Goal: Task Accomplishment & Management: Complete application form

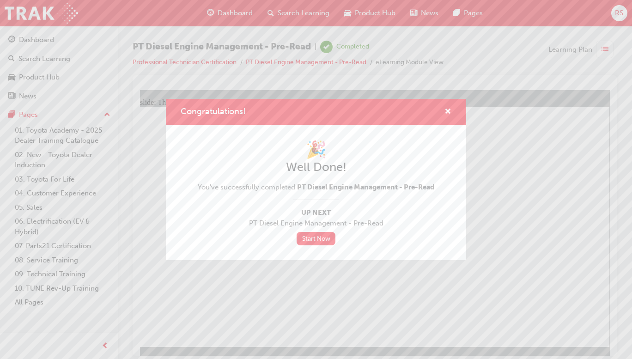
click at [320, 237] on link "Start Now" at bounding box center [316, 238] width 39 height 13
click at [449, 111] on span "cross-icon" at bounding box center [447, 112] width 7 height 8
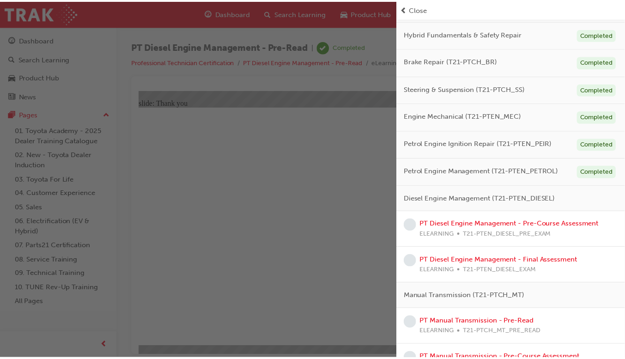
scroll to position [181, 0]
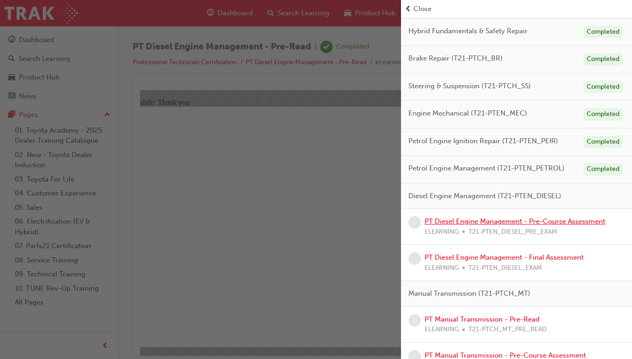
click at [561, 222] on link "PT Diesel Engine Management - Pre-Course Assessment" at bounding box center [515, 221] width 181 height 8
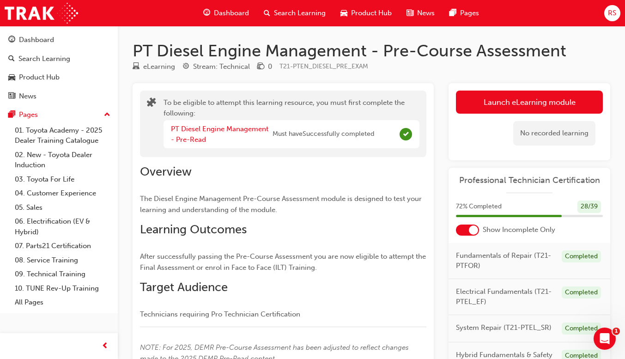
click at [551, 101] on button "Launch eLearning module" at bounding box center [529, 102] width 147 height 23
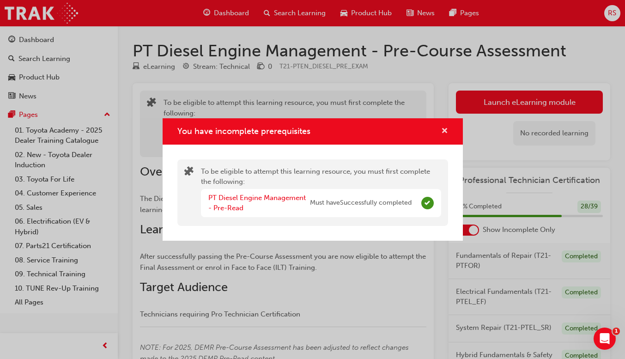
click at [443, 131] on span "cross-icon" at bounding box center [444, 131] width 7 height 8
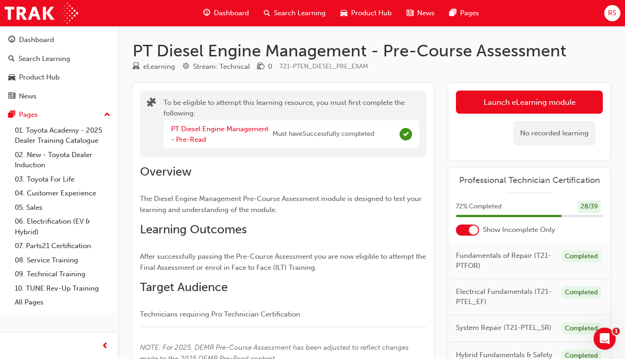
click at [220, 13] on span "Dashboard" at bounding box center [231, 13] width 35 height 11
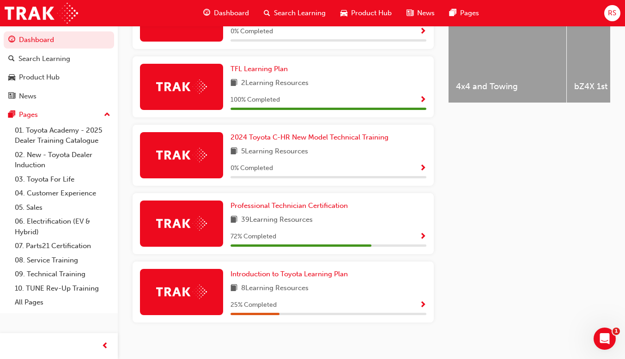
scroll to position [414, 0]
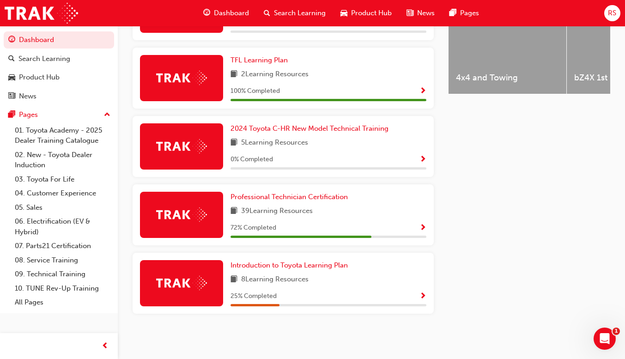
click at [401, 227] on div "72 % Completed" at bounding box center [329, 228] width 196 height 12
click at [423, 225] on span "Show Progress" at bounding box center [422, 228] width 7 height 8
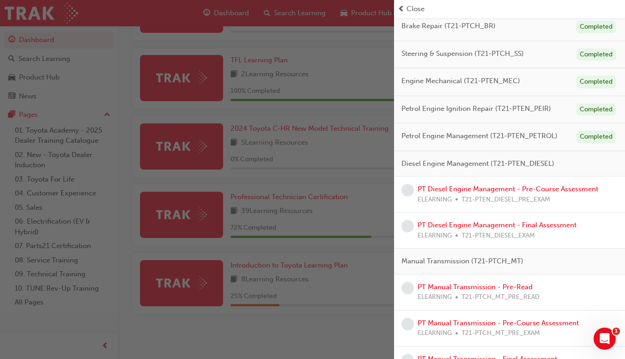
scroll to position [192, 0]
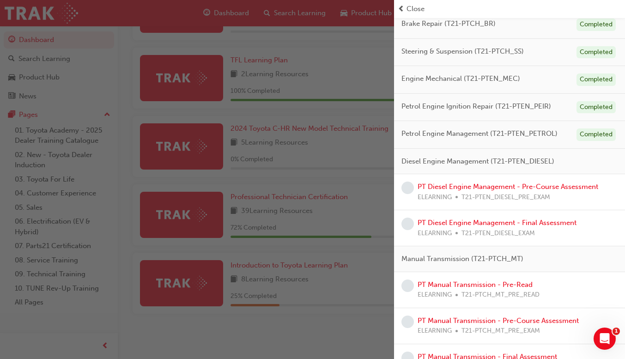
click at [534, 161] on span "Diesel Engine Management (T21-PTEN_DIESEL)" at bounding box center [477, 161] width 153 height 11
click at [496, 161] on span "Diesel Engine Management (T21-PTEN_DIESEL)" at bounding box center [477, 161] width 153 height 11
click at [516, 188] on link "PT Diesel Engine Management - Pre-Course Assessment" at bounding box center [508, 186] width 181 height 8
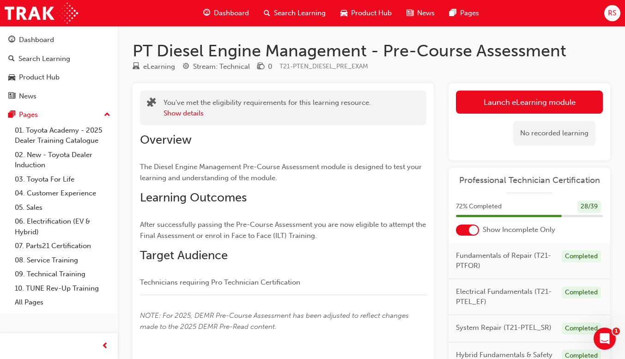
click at [565, 102] on button "Launch eLearning module" at bounding box center [529, 102] width 147 height 23
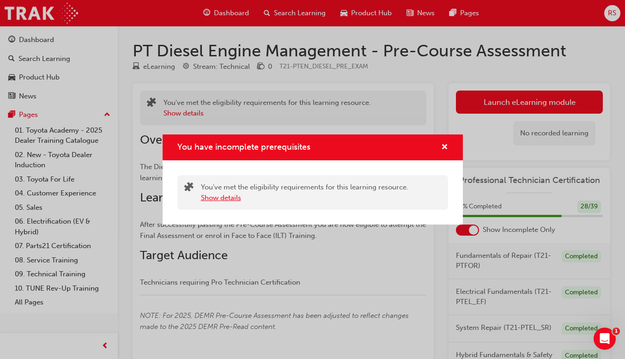
click at [214, 202] on button "Show details" at bounding box center [221, 198] width 40 height 11
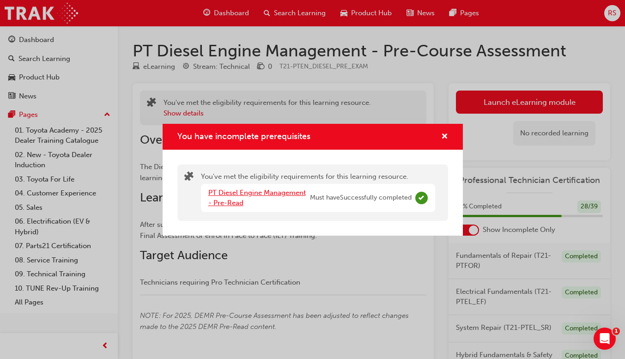
click at [231, 193] on link "PT Diesel Engine Management - Pre-Read" at bounding box center [256, 197] width 97 height 19
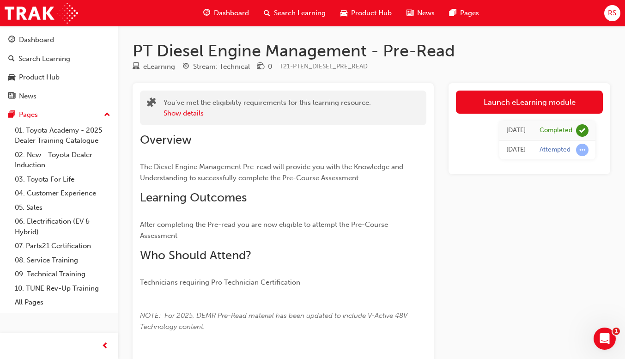
click at [564, 102] on link "Launch eLearning module" at bounding box center [529, 102] width 147 height 23
click at [564, 102] on div "PT Diesel Engine Management - Pre-Read eLearning Stream: Technical 0 T21-PTEN_D…" at bounding box center [312, 210] width 625 height 421
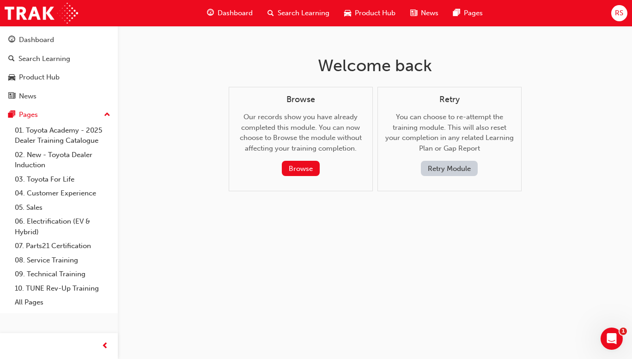
click at [304, 168] on button "Browse" at bounding box center [301, 168] width 38 height 15
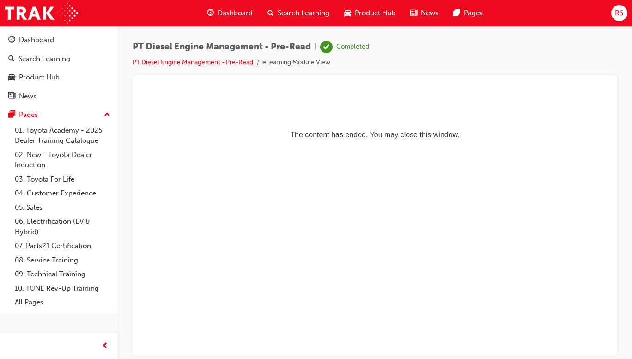
click at [357, 146] on html "The content has ended. You may close this window." at bounding box center [375, 118] width 470 height 56
click at [363, 146] on html "The content has ended. You may close this window." at bounding box center [375, 118] width 470 height 56
click at [226, 13] on span "Dashboard" at bounding box center [235, 13] width 35 height 11
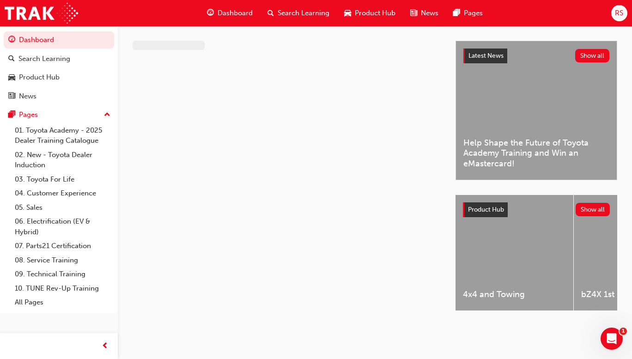
click at [227, 5] on div "Dashboard" at bounding box center [230, 13] width 61 height 19
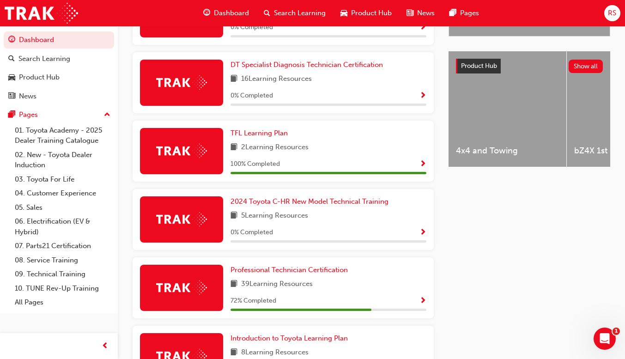
scroll to position [338, 0]
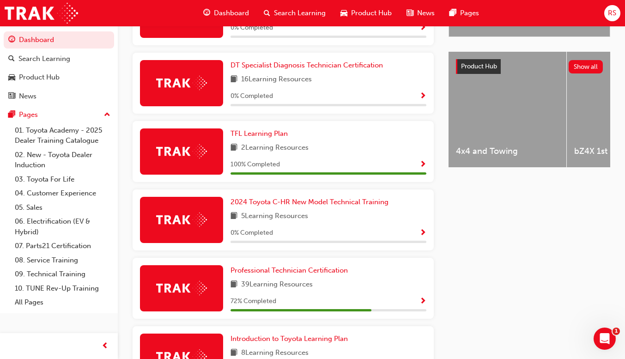
click at [402, 305] on div "72 % Completed" at bounding box center [329, 302] width 196 height 12
click at [558, 271] on div "Latest News Show all Help Shape the Future of Toyota Academy Training and Win a…" at bounding box center [530, 152] width 162 height 511
click at [421, 305] on span "Show Progress" at bounding box center [422, 301] width 7 height 8
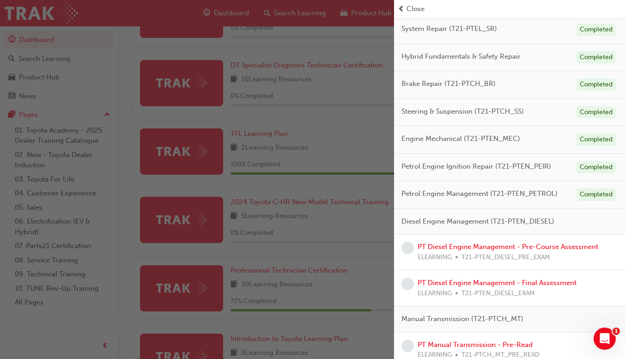
scroll to position [141, 0]
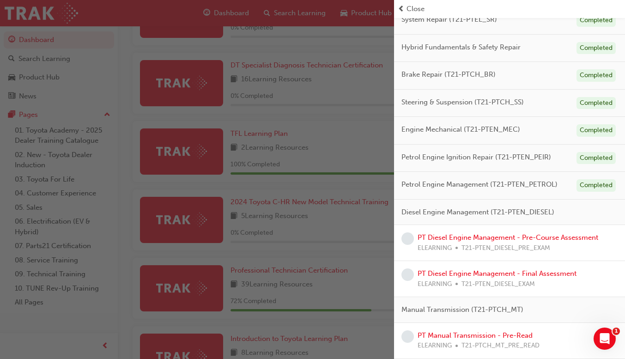
click at [516, 216] on span "Diesel Engine Management (T21-PTEN_DIESEL)" at bounding box center [477, 212] width 153 height 11
click at [500, 209] on span "Diesel Engine Management (T21-PTEN_DIESEL)" at bounding box center [477, 212] width 153 height 11
click at [489, 240] on link "PT Diesel Engine Management - Pre-Course Assessment" at bounding box center [508, 237] width 181 height 8
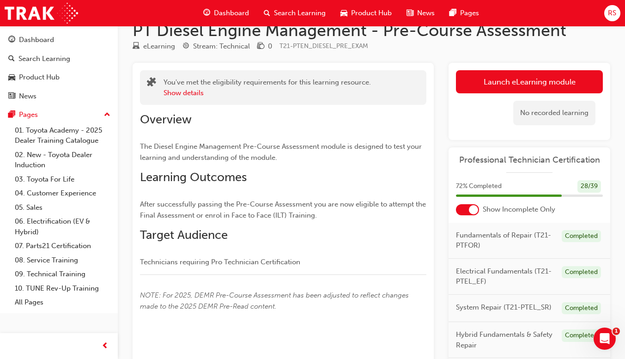
scroll to position [18, 0]
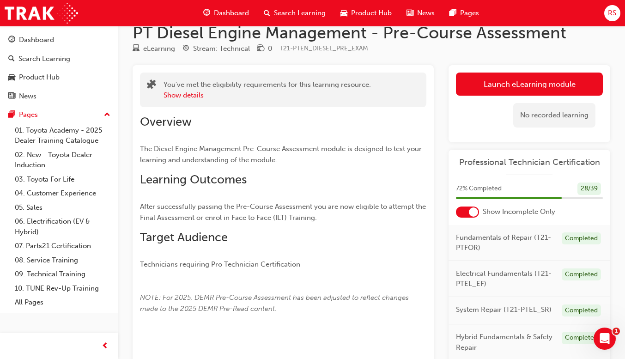
click at [575, 85] on link "Launch eLearning module" at bounding box center [529, 84] width 147 height 23
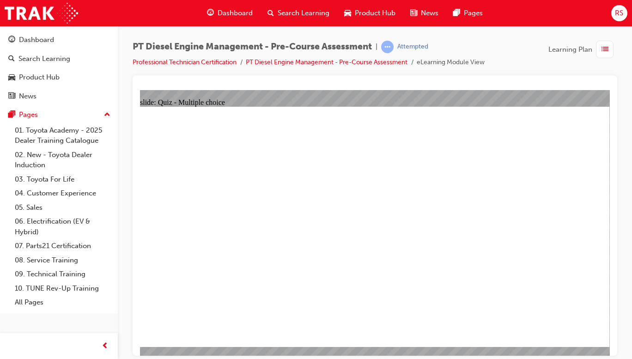
radio input "true"
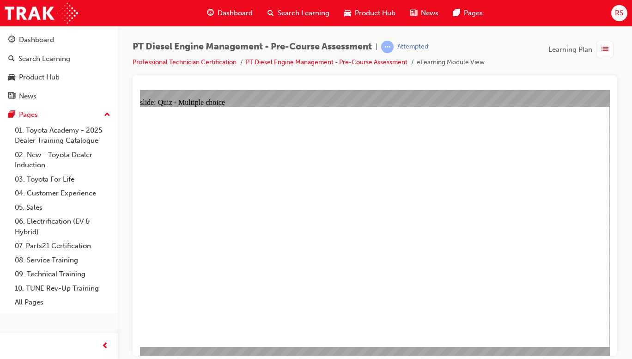
radio input "true"
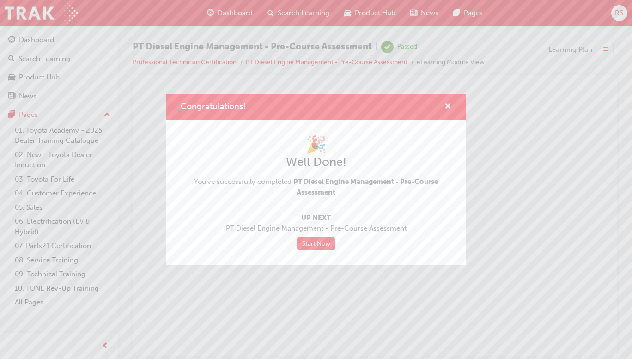
click at [318, 246] on link "Start Now" at bounding box center [316, 243] width 39 height 13
click at [320, 240] on link "Start Now" at bounding box center [316, 243] width 39 height 13
click at [446, 108] on span "cross-icon" at bounding box center [447, 107] width 7 height 8
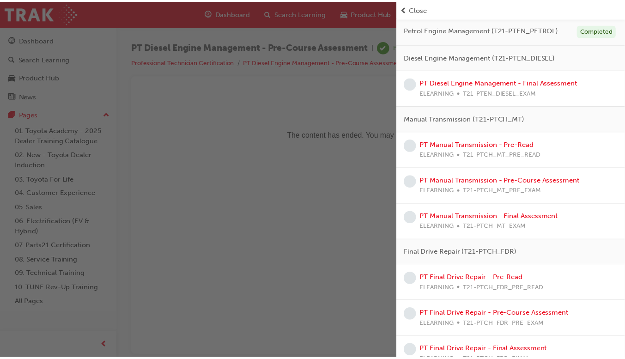
scroll to position [321, 0]
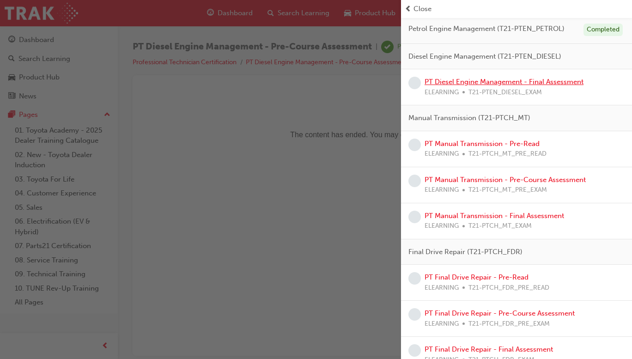
click at [527, 85] on link "PT Diesel Engine Management - Final Assessment" at bounding box center [504, 82] width 159 height 8
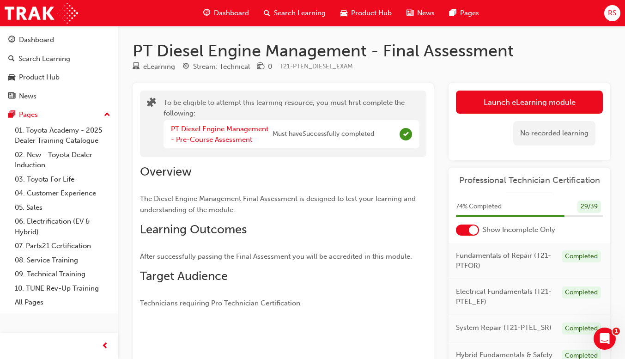
click at [232, 12] on span "Dashboard" at bounding box center [231, 13] width 35 height 11
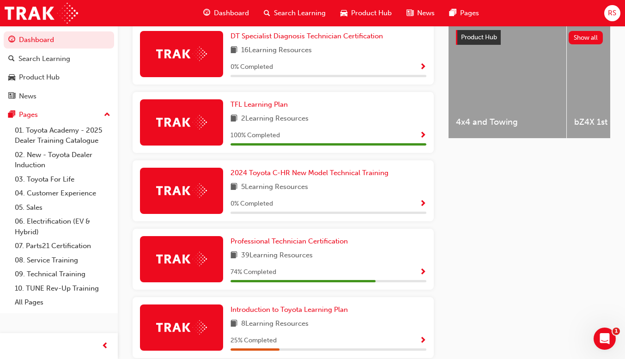
scroll to position [406, 0]
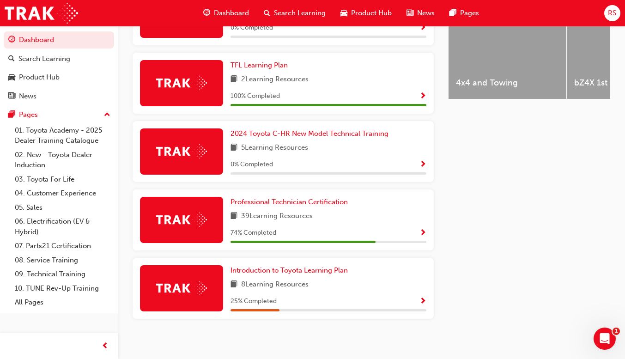
click at [361, 239] on div "74 % Completed" at bounding box center [329, 233] width 196 height 12
click at [423, 237] on span "Show Progress" at bounding box center [422, 233] width 7 height 8
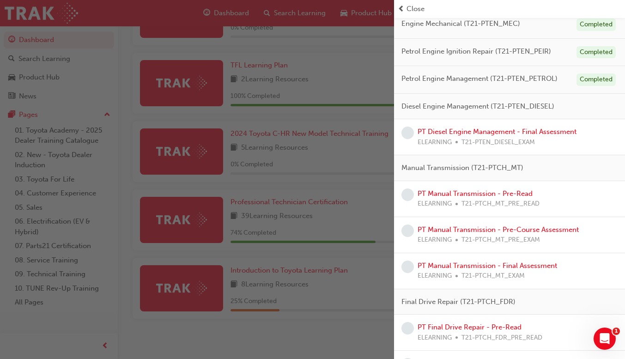
scroll to position [247, 0]
click at [540, 133] on link "PT Diesel Engine Management - Final Assessment" at bounding box center [497, 131] width 159 height 8
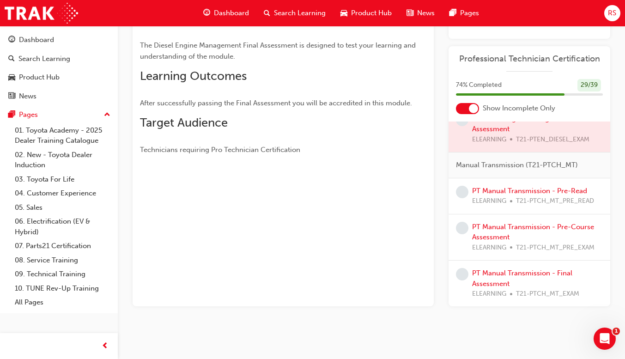
scroll to position [365, 0]
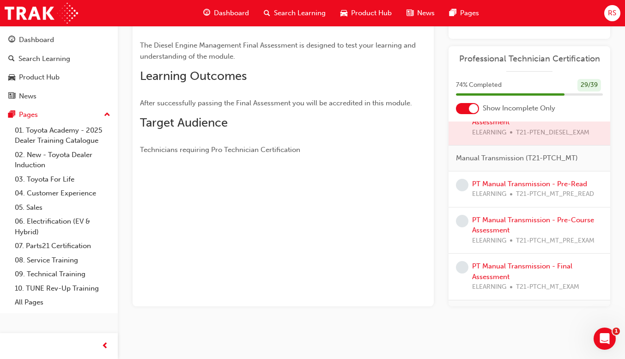
click at [563, 141] on div at bounding box center [530, 122] width 162 height 46
click at [501, 130] on div at bounding box center [530, 122] width 162 height 46
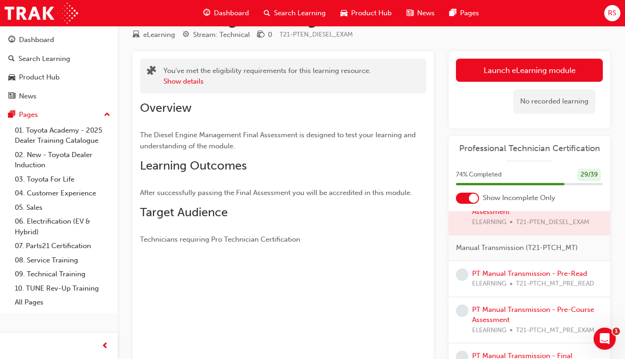
scroll to position [0, 0]
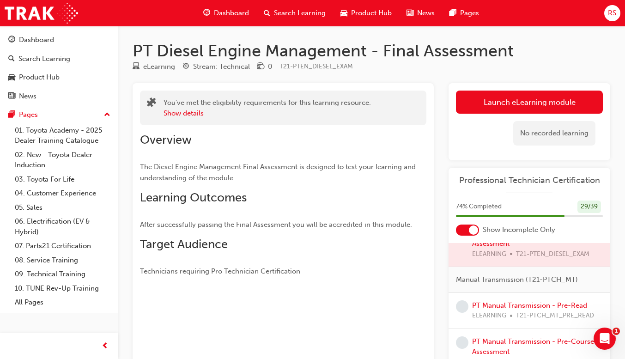
click at [547, 103] on button "Launch eLearning module" at bounding box center [529, 102] width 147 height 23
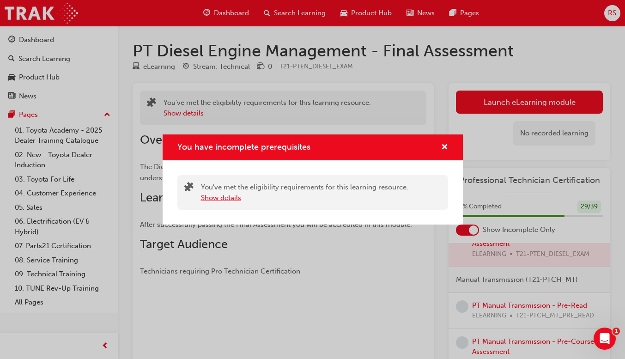
click at [229, 201] on button "Show details" at bounding box center [221, 198] width 40 height 11
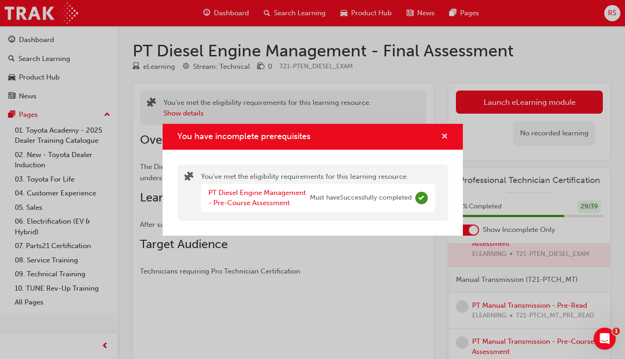
click at [442, 137] on span "cross-icon" at bounding box center [444, 137] width 7 height 8
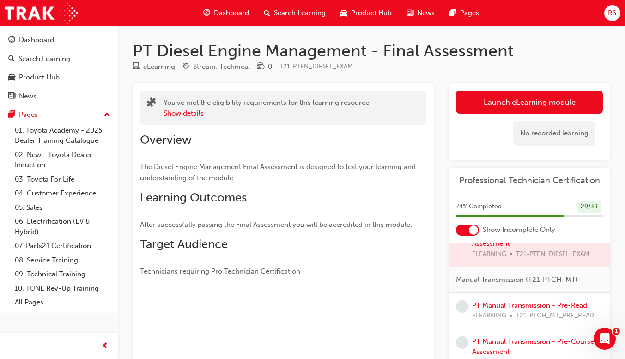
click at [225, 20] on div "Dashboard" at bounding box center [226, 13] width 61 height 19
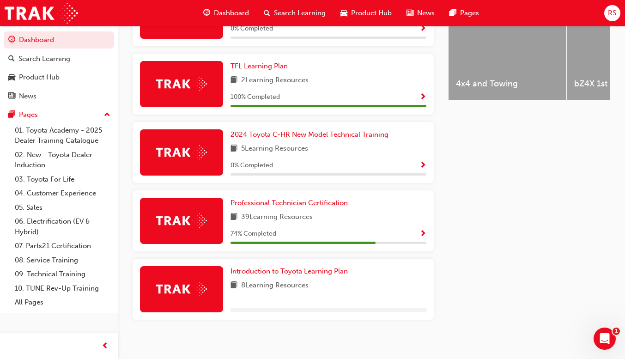
scroll to position [414, 0]
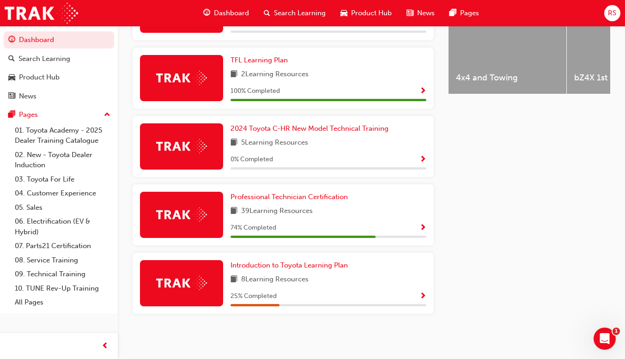
click at [423, 224] on span "Show Progress" at bounding box center [422, 228] width 7 height 8
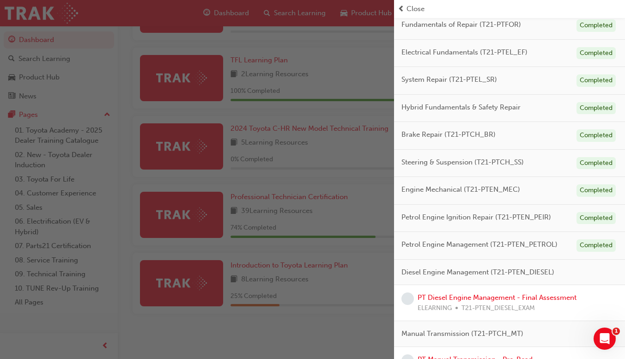
scroll to position [176, 0]
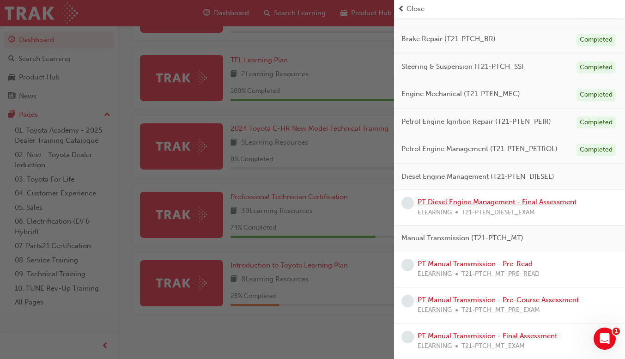
click at [464, 206] on link "PT Diesel Engine Management - Final Assessment" at bounding box center [497, 202] width 159 height 8
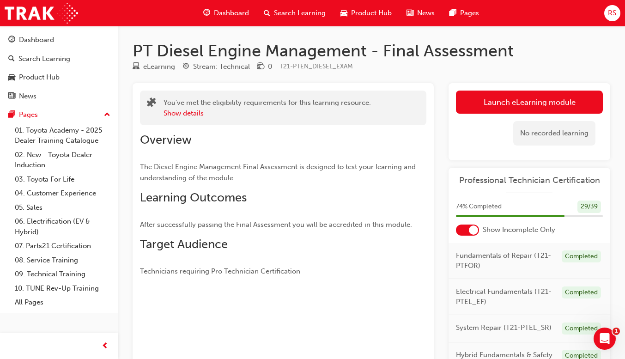
click at [539, 99] on link "Launch eLearning module" at bounding box center [529, 102] width 147 height 23
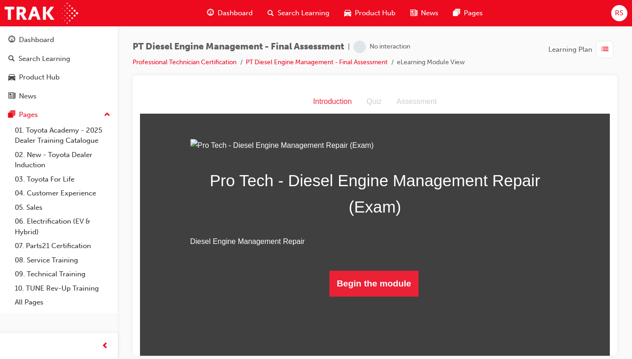
scroll to position [42, 0]
click at [380, 296] on button "Begin the module" at bounding box center [373, 283] width 89 height 26
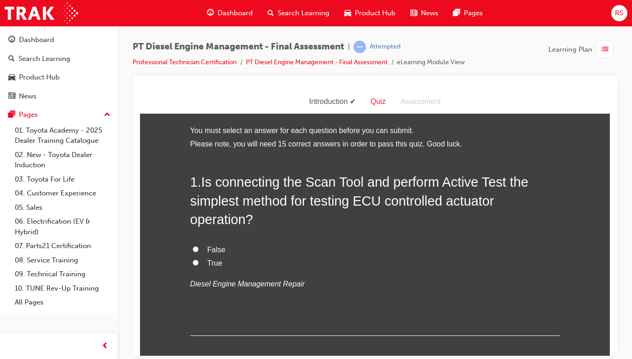
click at [193, 262] on input "True" at bounding box center [196, 262] width 6 height 6
radio input "true"
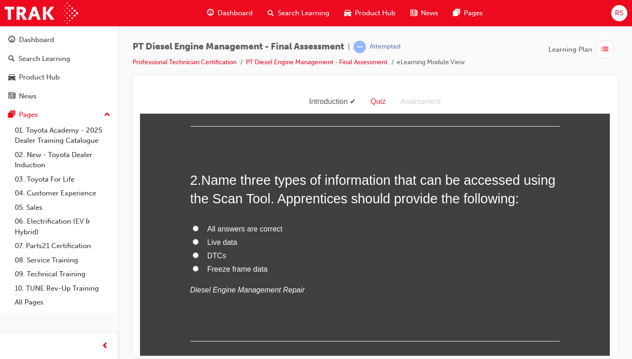
scroll to position [210, 0]
click at [194, 241] on input "Live data" at bounding box center [196, 241] width 6 height 6
radio input "true"
click at [193, 228] on input "All answers are correct" at bounding box center [196, 228] width 6 height 6
radio input "true"
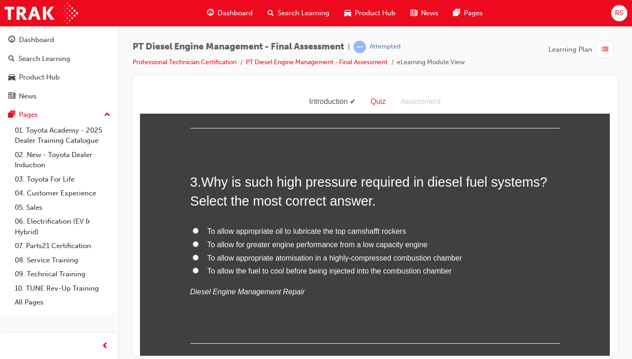
scroll to position [427, 0]
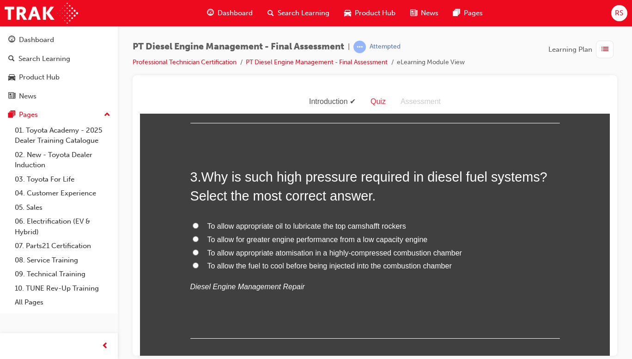
click at [393, 250] on span "To allow appropriate atomisation in a highly-compressed combustion chamber" at bounding box center [334, 253] width 255 height 8
click at [199, 250] on input "To allow appropriate atomisation in a highly-compressed combustion chamber" at bounding box center [196, 252] width 6 height 6
radio input "true"
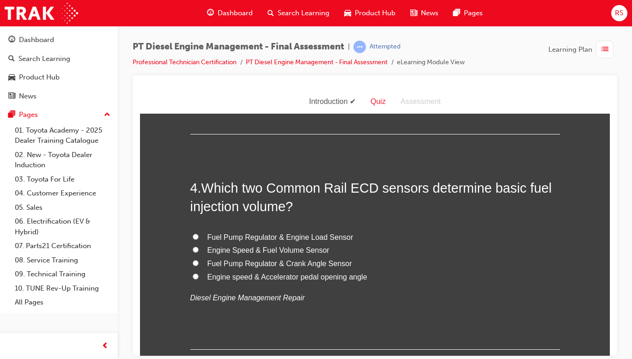
scroll to position [630, 0]
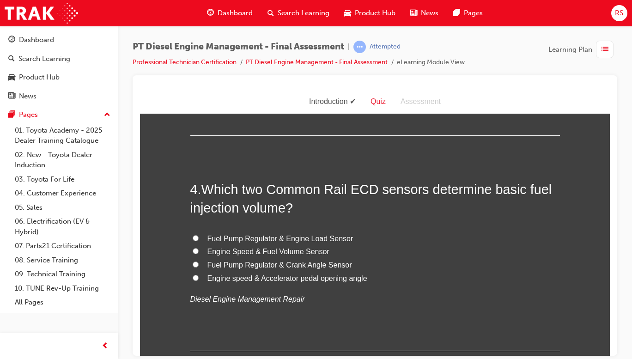
click at [309, 253] on span "Engine Speed & Fuel Volume Sensor" at bounding box center [268, 251] width 122 height 8
click at [199, 253] on input "Engine Speed & Fuel Volume Sensor" at bounding box center [196, 251] width 6 height 6
radio input "true"
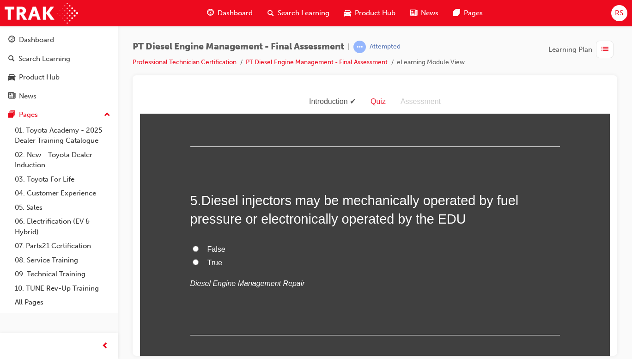
scroll to position [833, 0]
click at [215, 275] on div "False True Diesel Engine Management Repair" at bounding box center [375, 266] width 370 height 47
click at [210, 265] on span "True" at bounding box center [214, 263] width 15 height 8
click at [199, 265] on input "True" at bounding box center [196, 263] width 6 height 6
radio input "true"
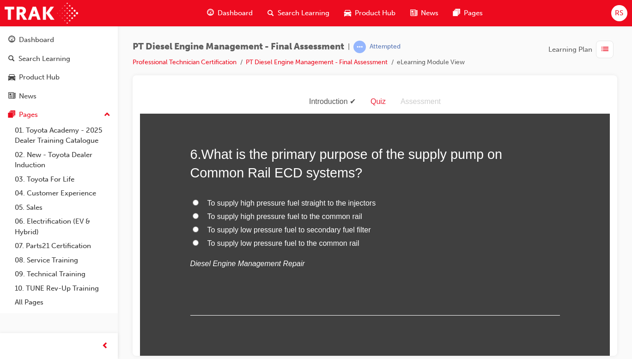
scroll to position [1069, 0]
click at [354, 215] on span "To supply high pressure fuel to the common rail" at bounding box center [284, 216] width 155 height 8
click at [199, 215] on input "To supply high pressure fuel to the common rail" at bounding box center [196, 215] width 6 height 6
radio input "true"
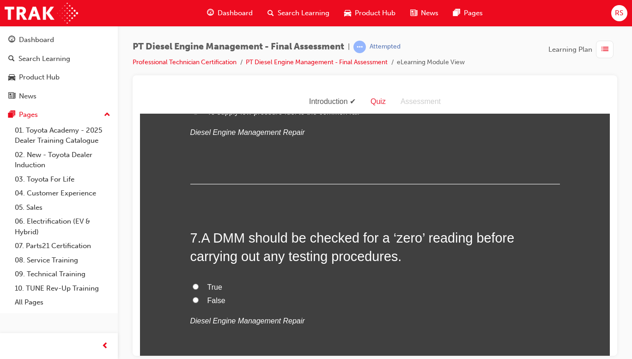
scroll to position [1238, 0]
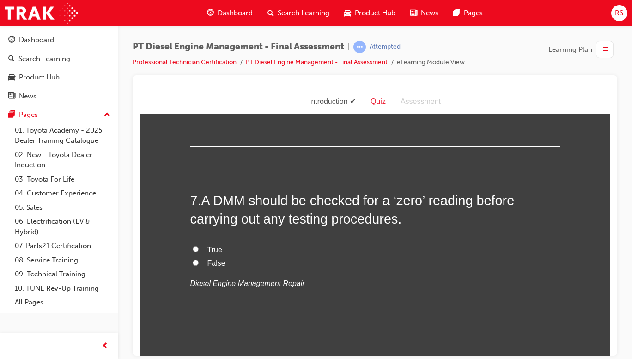
click at [216, 251] on span "True" at bounding box center [214, 249] width 15 height 8
click at [199, 251] on input "True" at bounding box center [196, 249] width 6 height 6
radio input "true"
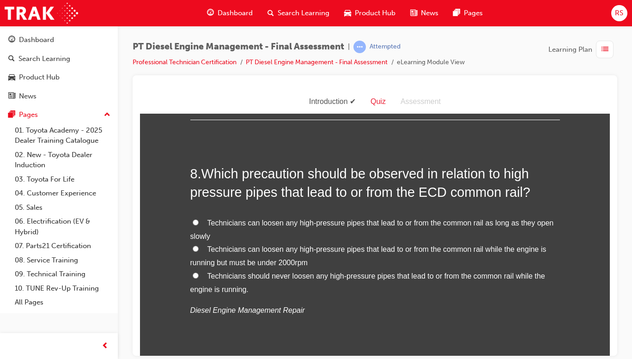
scroll to position [1457, 0]
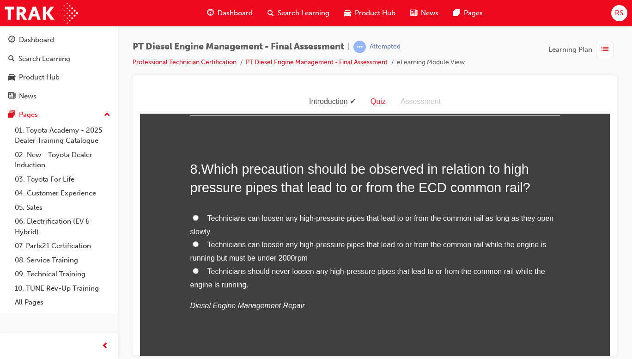
click at [410, 276] on label "Technicians should never loosen any high-pressure pipes that lead to or from th…" at bounding box center [375, 278] width 370 height 27
click at [199, 273] on input "Technicians should never loosen any high-pressure pipes that lead to or from th…" at bounding box center [196, 270] width 6 height 6
radio input "true"
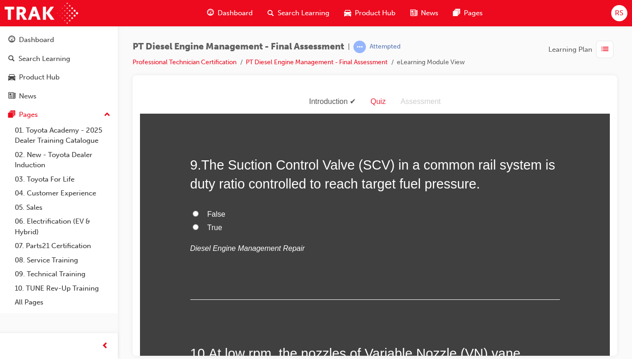
scroll to position [1706, 0]
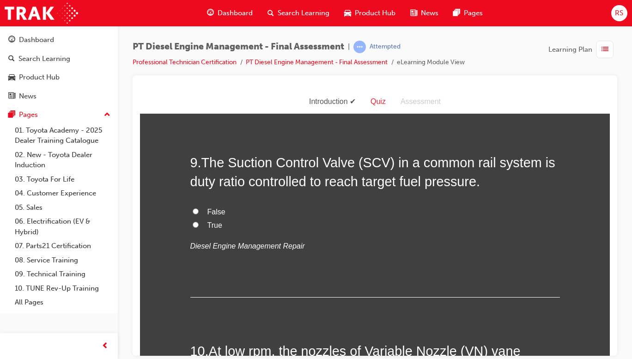
click at [213, 224] on span "True" at bounding box center [214, 225] width 15 height 8
click at [199, 224] on input "True" at bounding box center [196, 224] width 6 height 6
radio input "true"
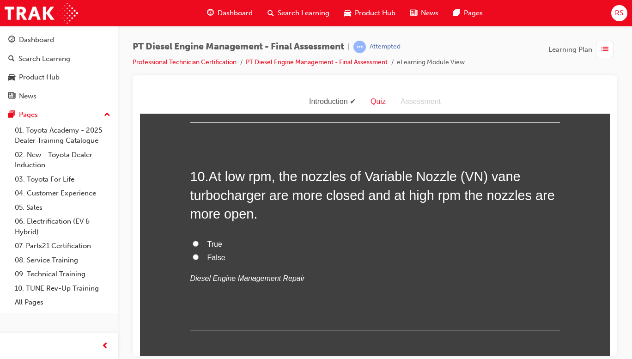
scroll to position [1883, 0]
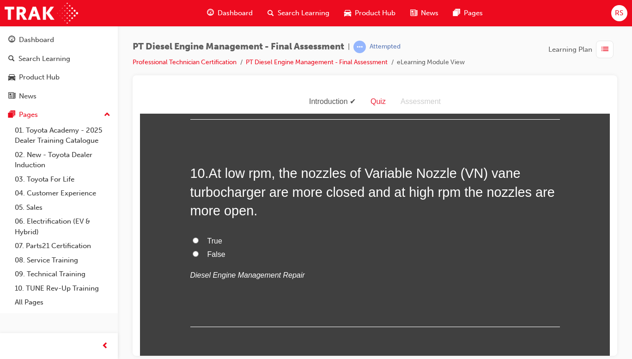
click at [213, 243] on span "True" at bounding box center [214, 241] width 15 height 8
click at [199, 243] on input "True" at bounding box center [196, 240] width 6 height 6
radio input "true"
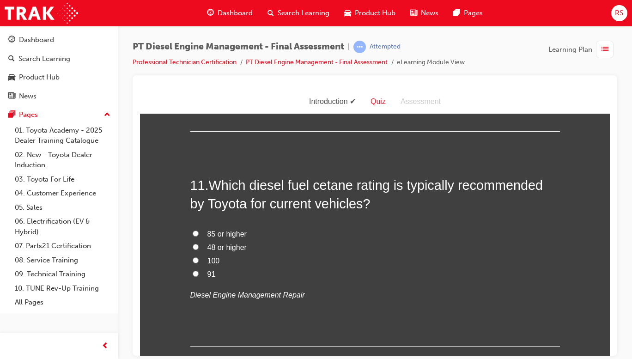
scroll to position [2078, 0]
click at [234, 251] on span "48 or higher" at bounding box center [226, 247] width 39 height 8
click at [199, 250] on input "48 or higher" at bounding box center [196, 247] width 6 height 6
radio input "true"
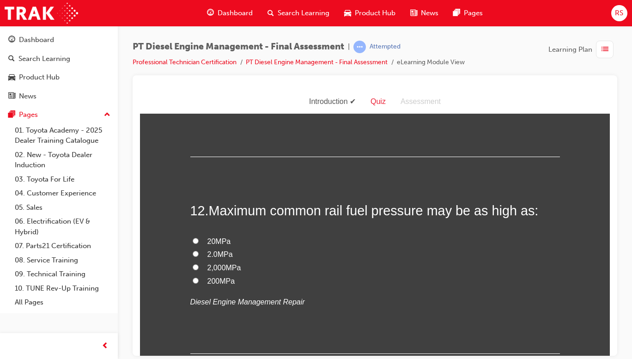
scroll to position [2277, 0]
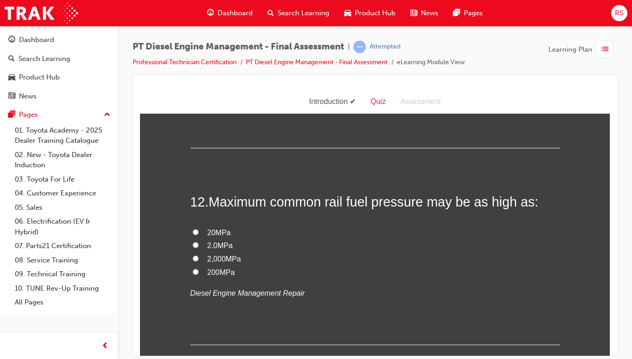
click at [223, 271] on span "200MPa" at bounding box center [221, 272] width 28 height 8
click at [199, 271] on input "200MPa" at bounding box center [196, 271] width 6 height 6
radio input "true"
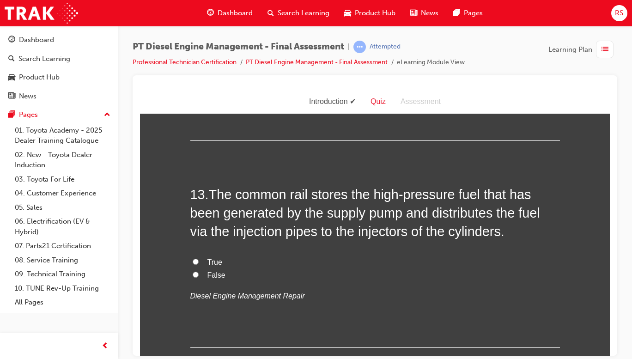
scroll to position [2480, 0]
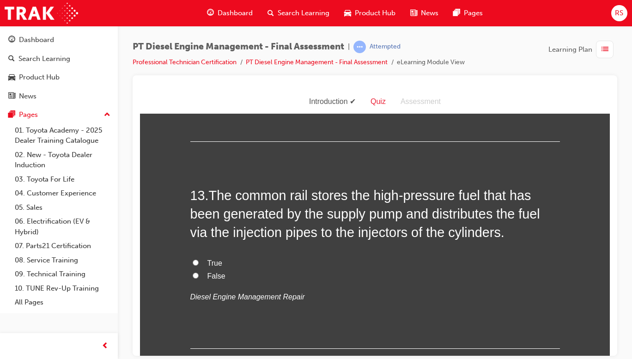
click at [214, 260] on span "True" at bounding box center [214, 263] width 15 height 8
click at [199, 260] on input "True" at bounding box center [196, 262] width 6 height 6
radio input "true"
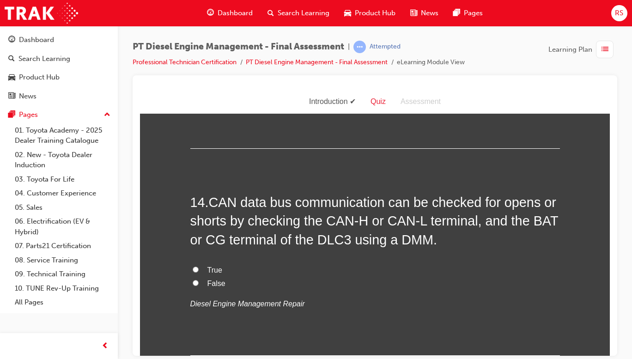
scroll to position [2686, 0]
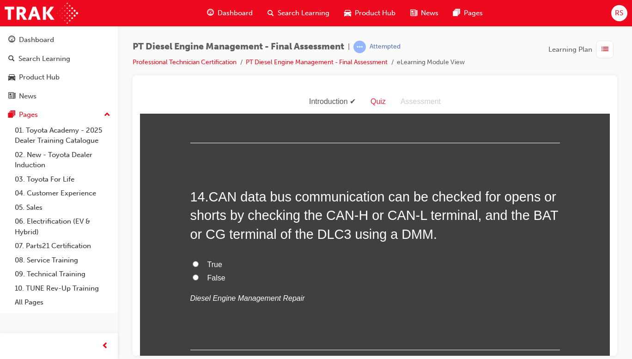
click at [211, 262] on span "True" at bounding box center [214, 264] width 15 height 8
click at [199, 262] on input "True" at bounding box center [196, 264] width 6 height 6
radio input "true"
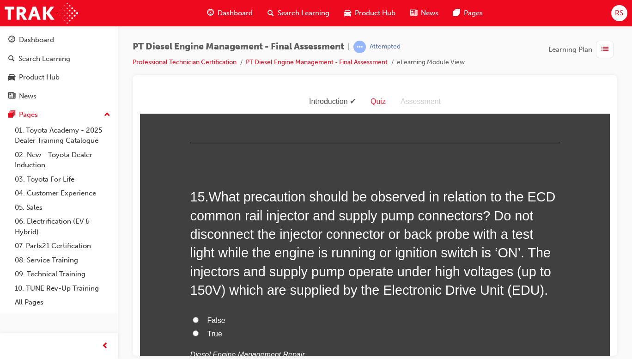
scroll to position [2922, 0]
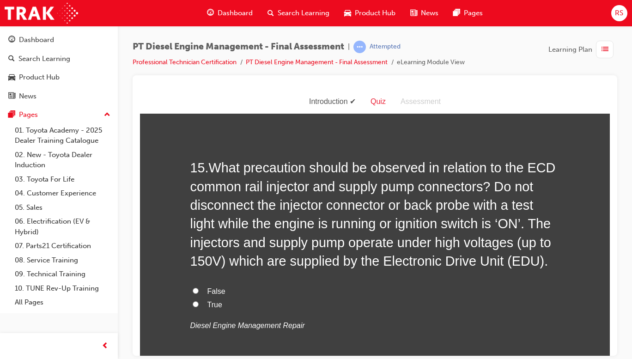
click at [213, 307] on span "True" at bounding box center [214, 304] width 15 height 8
click at [199, 307] on input "True" at bounding box center [196, 304] width 6 height 6
radio input "true"
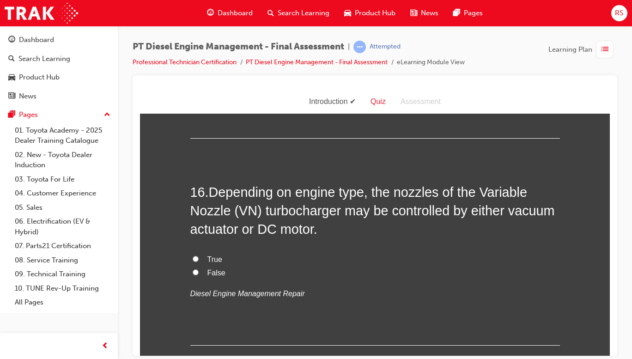
scroll to position [3159, 0]
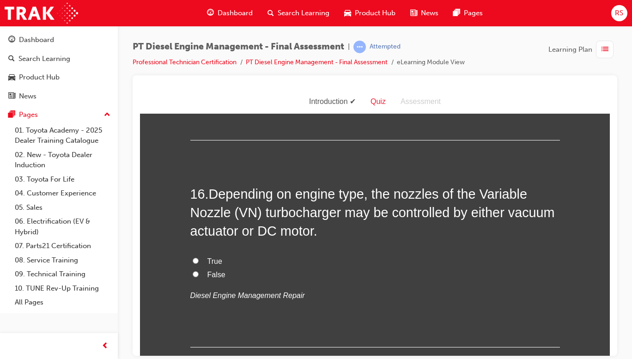
click at [212, 261] on span "True" at bounding box center [214, 261] width 15 height 8
click at [199, 261] on input "True" at bounding box center [196, 260] width 6 height 6
radio input "true"
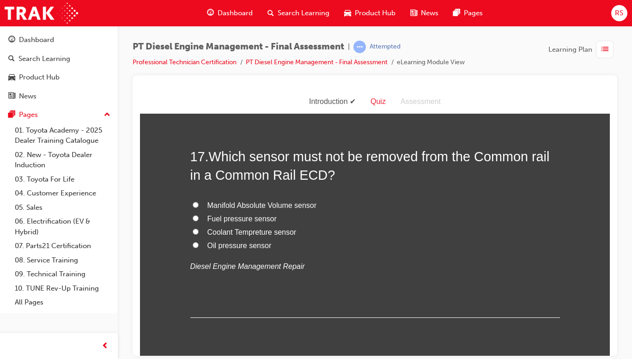
scroll to position [3402, 0]
click at [246, 218] on span "Fuel pressure sensor" at bounding box center [241, 219] width 69 height 8
click at [199, 218] on input "Fuel pressure sensor" at bounding box center [196, 219] width 6 height 6
radio input "true"
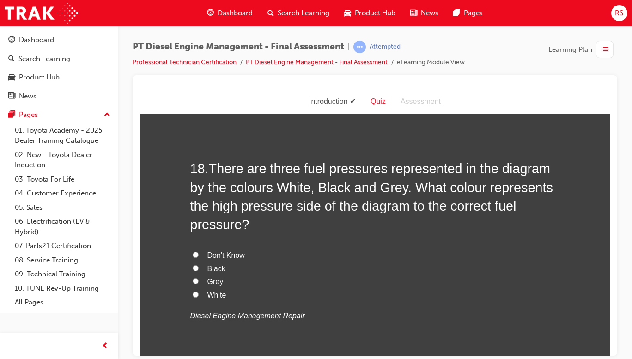
scroll to position [3608, 0]
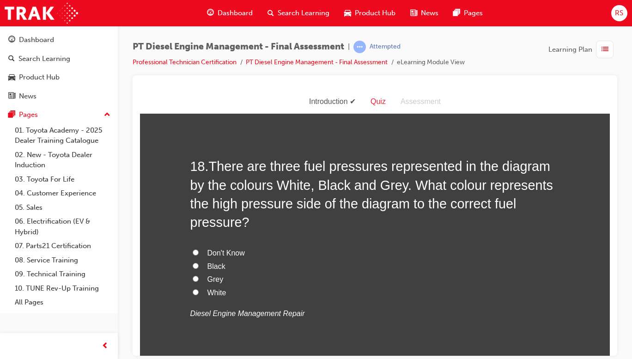
click at [215, 273] on label "Grey" at bounding box center [375, 279] width 370 height 13
click at [199, 275] on input "Grey" at bounding box center [196, 278] width 6 height 6
radio input "true"
click at [213, 267] on span "Black" at bounding box center [216, 266] width 18 height 8
click at [199, 267] on input "Black" at bounding box center [196, 265] width 6 height 6
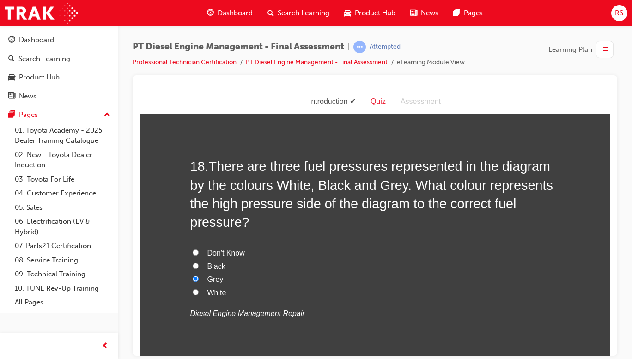
radio input "true"
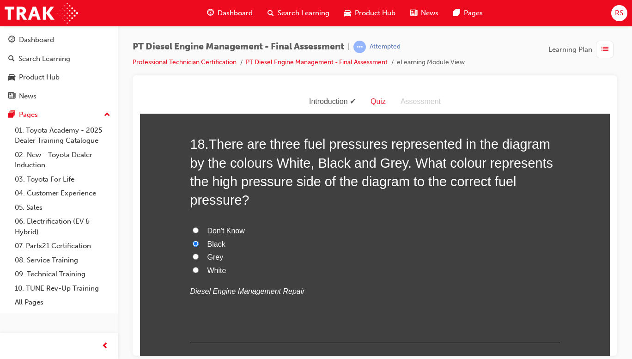
scroll to position [3687, 0]
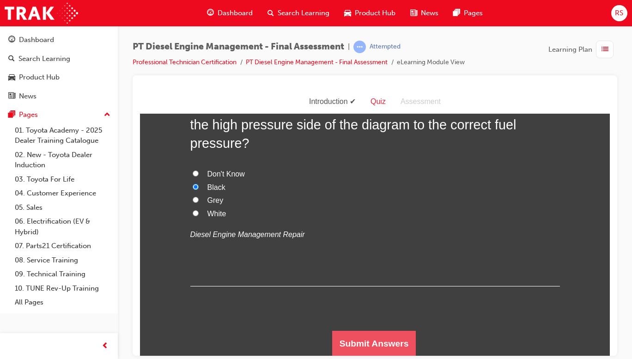
click at [371, 346] on button "Submit Answers" at bounding box center [374, 343] width 84 height 26
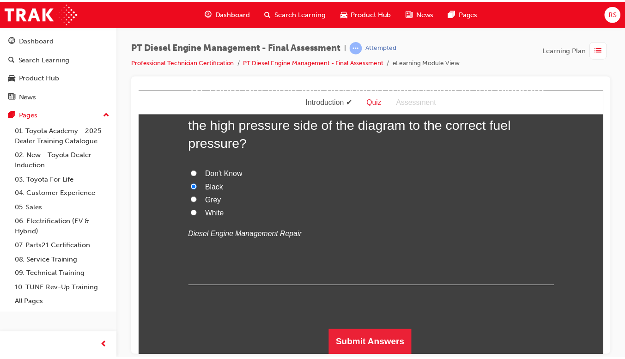
scroll to position [0, 0]
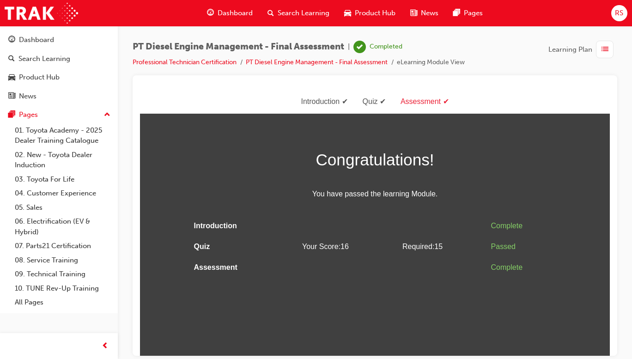
click at [549, 294] on html "Assessment Introduction Quiz Assessment Congratulations! You have passed the le…" at bounding box center [375, 223] width 470 height 266
click at [231, 9] on span "Dashboard" at bounding box center [235, 13] width 35 height 11
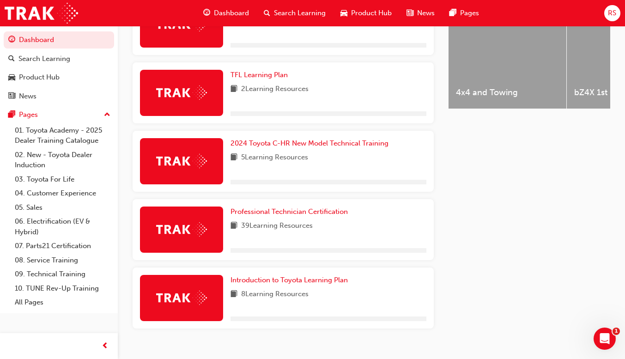
scroll to position [414, 0]
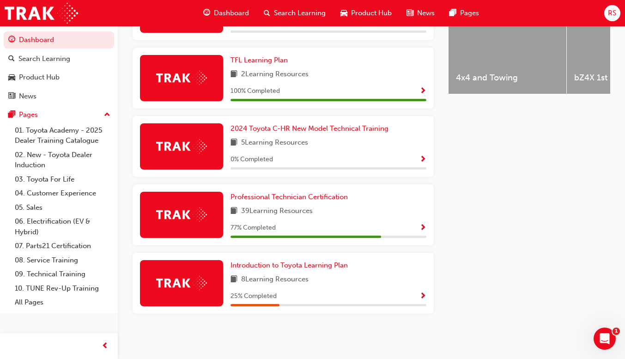
click at [404, 221] on div "Professional Technician Certification 39 Learning Resources 77 % Completed" at bounding box center [329, 215] width 196 height 46
click at [422, 227] on span "Show Progress" at bounding box center [422, 228] width 7 height 8
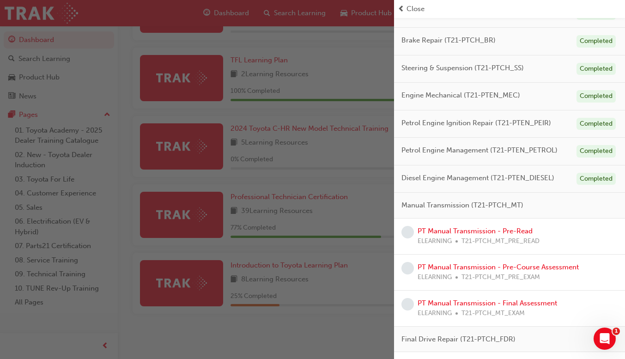
scroll to position [176, 0]
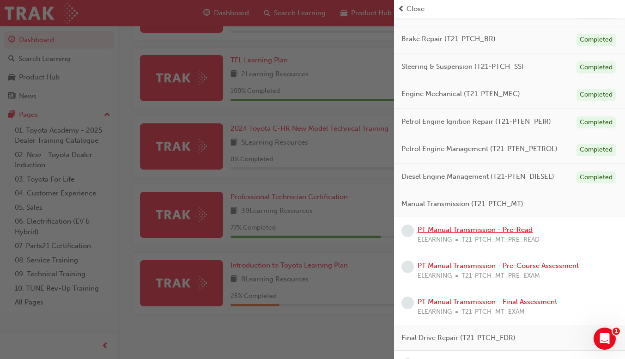
click at [448, 232] on link "PT Manual Transmission - Pre-Read" at bounding box center [475, 229] width 115 height 8
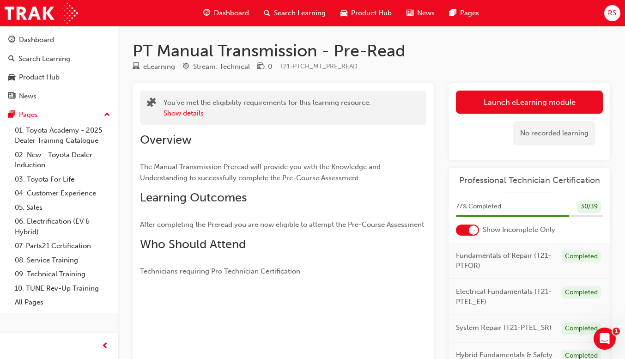
click at [551, 99] on link "Launch eLearning module" at bounding box center [529, 102] width 147 height 23
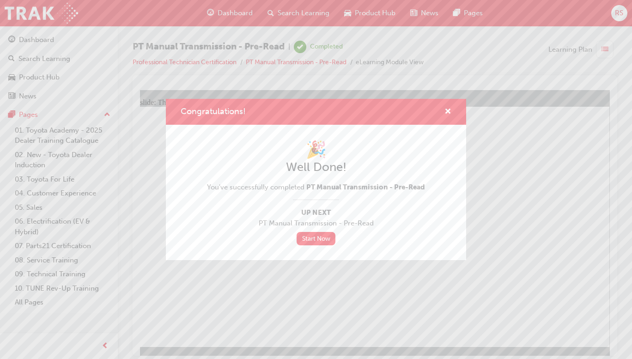
click at [321, 238] on link "Start Now" at bounding box center [316, 238] width 39 height 13
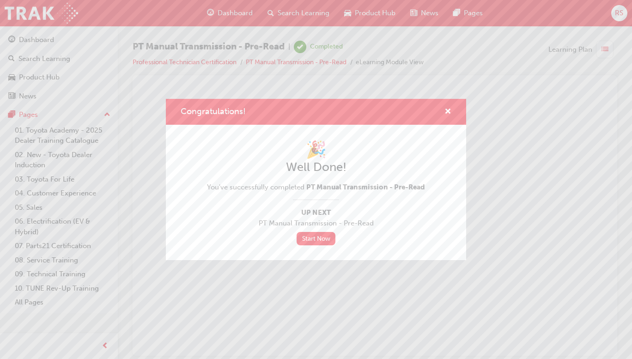
click at [318, 238] on link "Start Now" at bounding box center [316, 238] width 39 height 13
click at [316, 242] on link "Start Now" at bounding box center [316, 238] width 39 height 13
click at [446, 113] on span "cross-icon" at bounding box center [447, 112] width 7 height 8
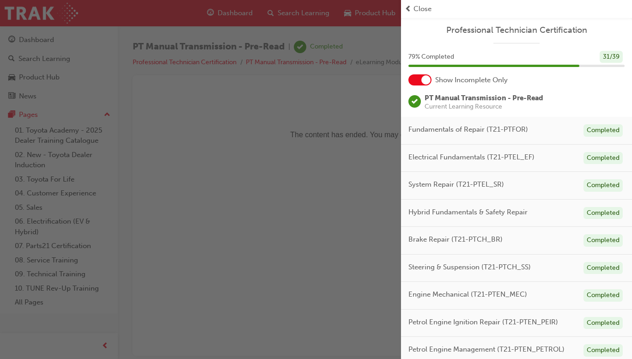
click at [420, 77] on div at bounding box center [419, 79] width 23 height 11
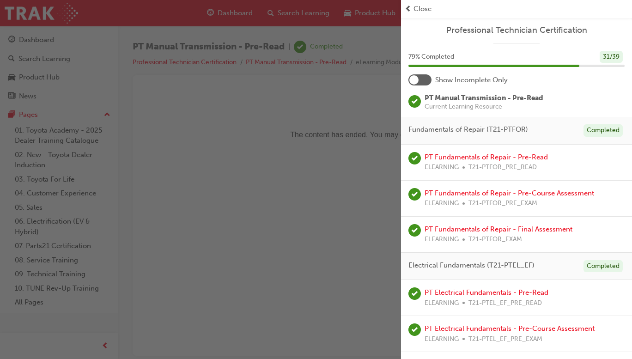
click at [420, 76] on div at bounding box center [419, 79] width 23 height 11
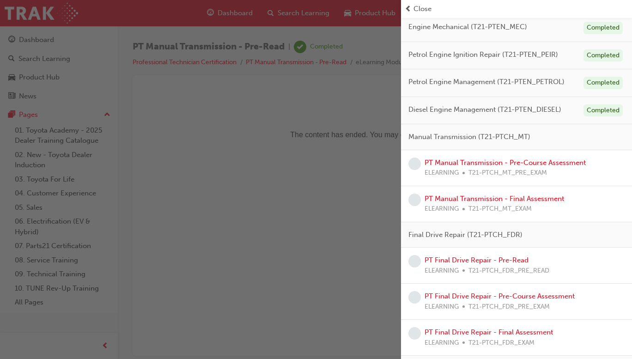
scroll to position [267, 0]
click at [510, 160] on link "PT Manual Transmission - Pre-Course Assessment" at bounding box center [505, 163] width 161 height 8
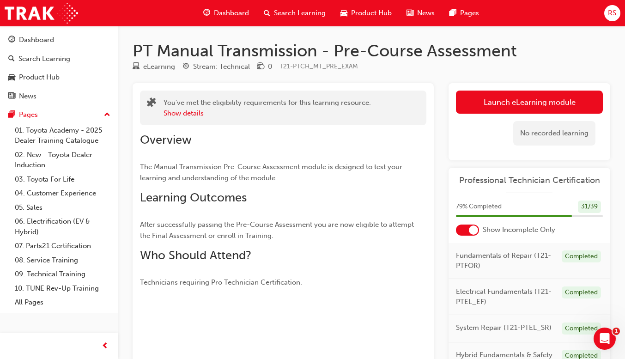
click at [558, 103] on link "Launch eLearning module" at bounding box center [529, 102] width 147 height 23
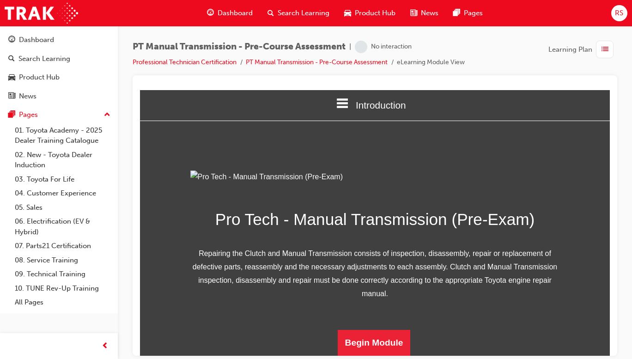
scroll to position [108, 0]
click at [377, 350] on button "Begin Module" at bounding box center [374, 342] width 73 height 26
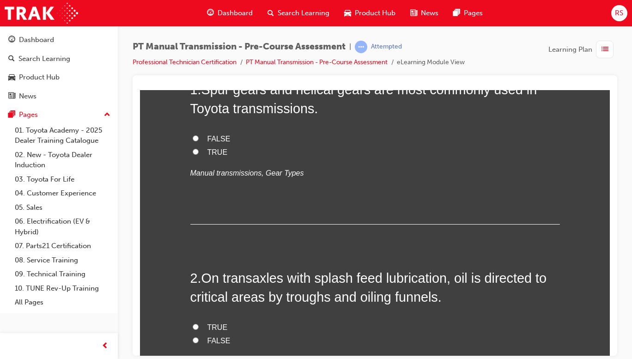
scroll to position [0, 0]
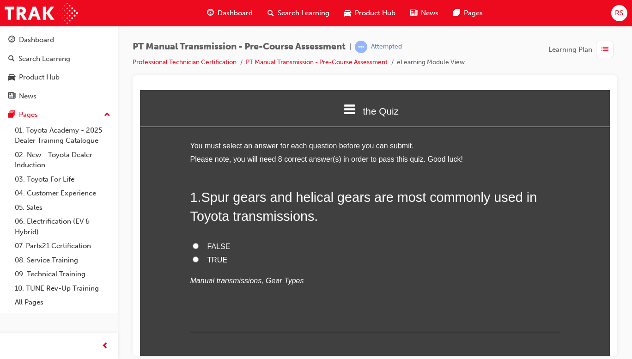
click at [212, 263] on span "TRUE" at bounding box center [217, 259] width 20 height 8
click at [199, 262] on input "TRUE" at bounding box center [196, 259] width 6 height 6
radio input "true"
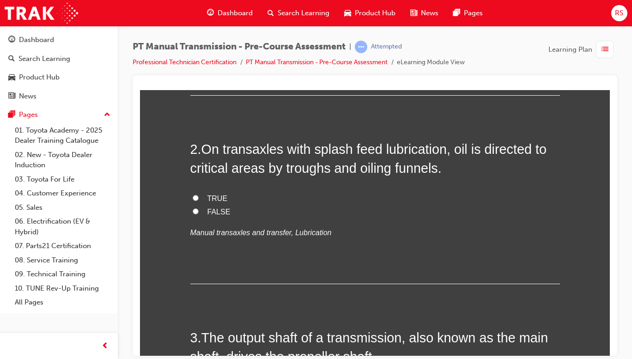
scroll to position [237, 0]
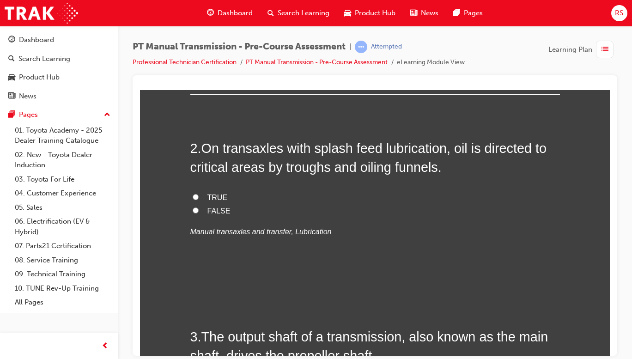
click at [211, 196] on span "TRUE" at bounding box center [217, 197] width 20 height 8
click at [199, 196] on input "TRUE" at bounding box center [196, 197] width 6 height 6
radio input "true"
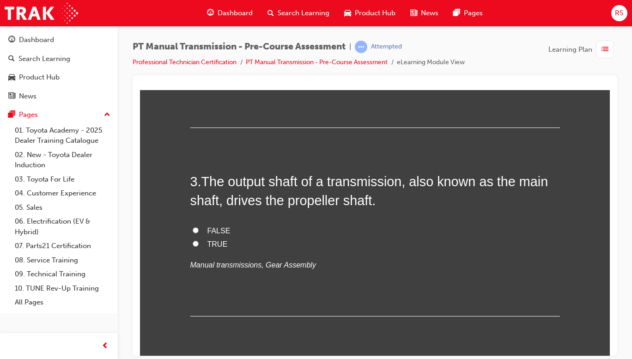
scroll to position [407, 0]
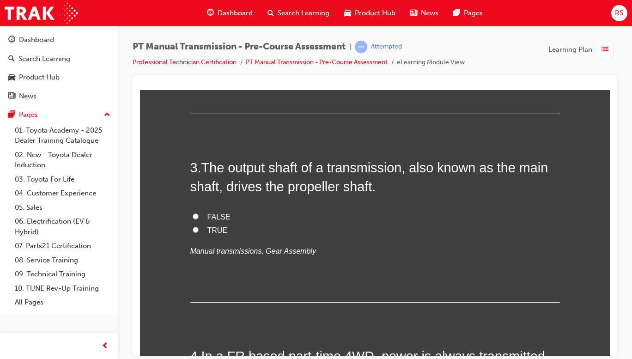
click at [215, 234] on span "TRUE" at bounding box center [217, 230] width 20 height 8
click at [199, 232] on input "TRUE" at bounding box center [196, 229] width 6 height 6
radio input "true"
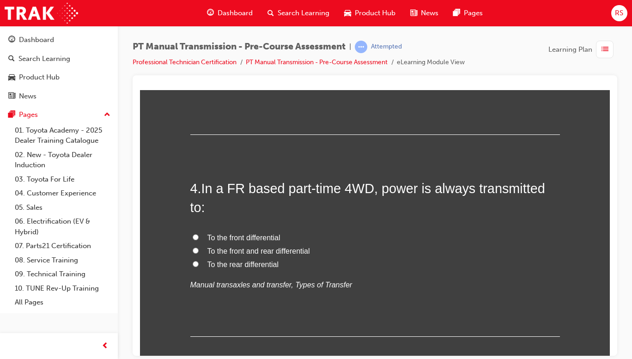
scroll to position [574, 0]
click at [270, 265] on span "To the rear differential" at bounding box center [242, 265] width 71 height 8
click at [199, 265] on input "To the rear differential" at bounding box center [196, 264] width 6 height 6
radio input "true"
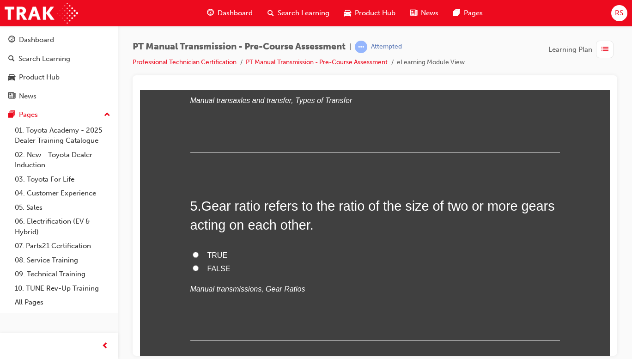
scroll to position [760, 0]
click at [215, 251] on span "TRUE" at bounding box center [217, 253] width 20 height 8
click at [199, 251] on input "TRUE" at bounding box center [196, 253] width 6 height 6
radio input "true"
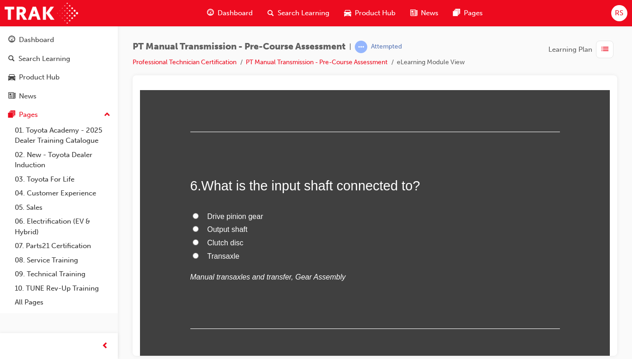
scroll to position [969, 0]
click at [235, 244] on span "Clutch disc" at bounding box center [225, 241] width 36 height 8
click at [199, 243] on input "Clutch disc" at bounding box center [196, 240] width 6 height 6
radio input "true"
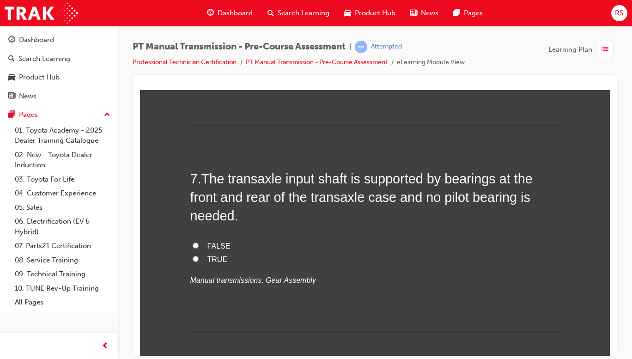
scroll to position [1171, 0]
click at [226, 246] on label "FALSE" at bounding box center [375, 245] width 370 height 13
click at [199, 246] on input "FALSE" at bounding box center [196, 245] width 6 height 6
radio input "true"
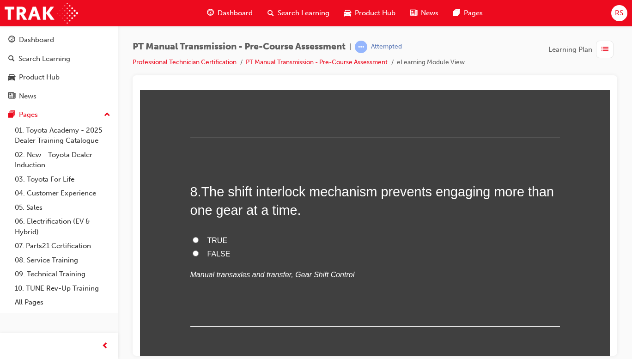
scroll to position [1378, 0]
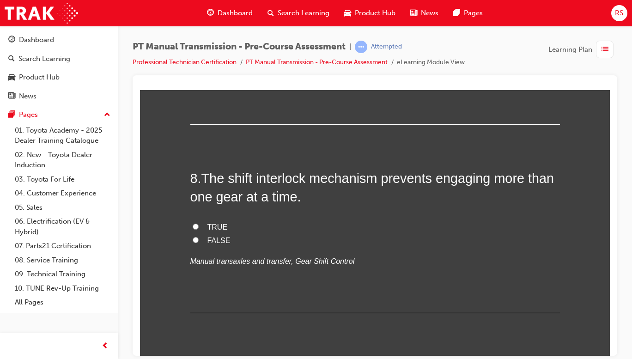
click at [203, 226] on label "TRUE" at bounding box center [375, 226] width 370 height 13
click at [199, 226] on input "TRUE" at bounding box center [196, 226] width 6 height 6
radio input "true"
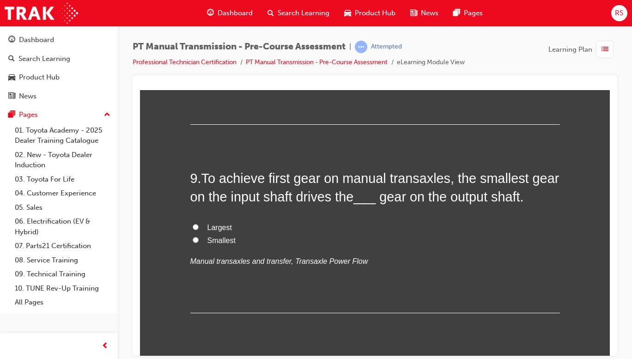
scroll to position [1567, 0]
click at [216, 225] on span "Largest" at bounding box center [219, 227] width 24 height 8
click at [199, 225] on input "Largest" at bounding box center [196, 226] width 6 height 6
radio input "true"
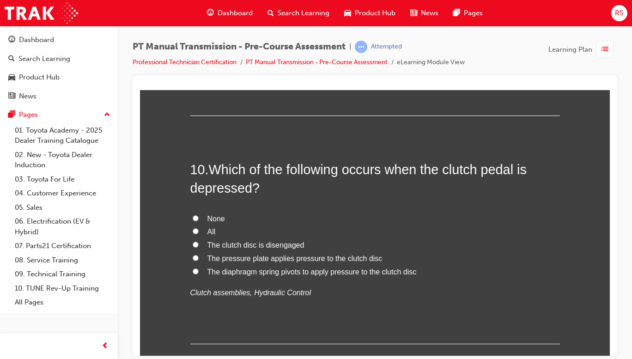
scroll to position [1766, 0]
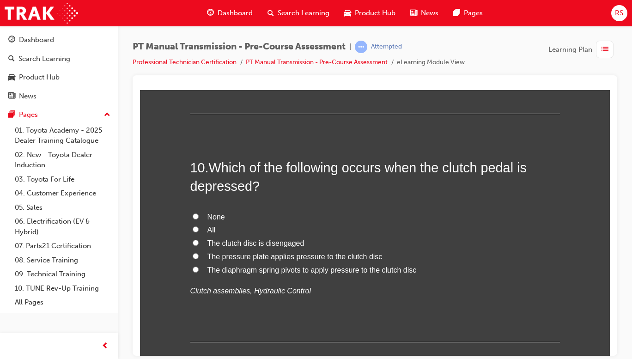
click at [197, 234] on label "All" at bounding box center [375, 229] width 370 height 13
click at [197, 232] on input "All" at bounding box center [196, 229] width 6 height 6
radio input "true"
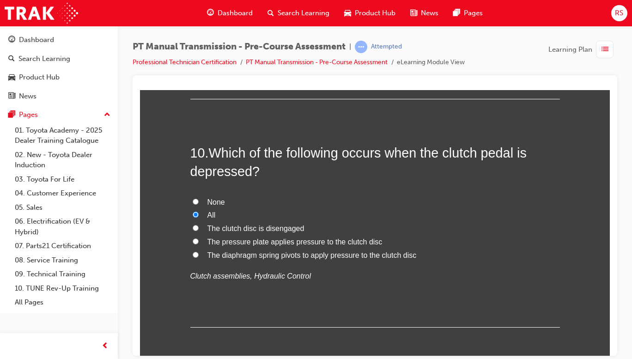
scroll to position [1822, 0]
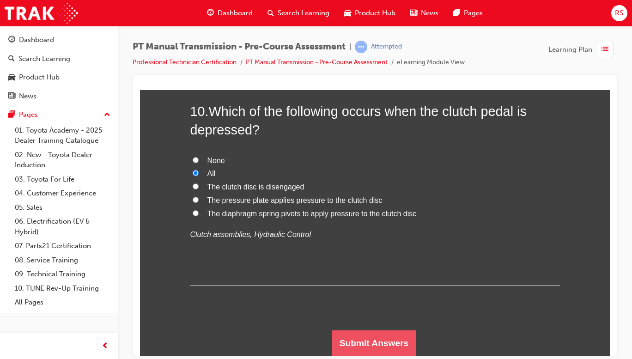
click at [388, 335] on button "Submit Answers" at bounding box center [374, 343] width 84 height 26
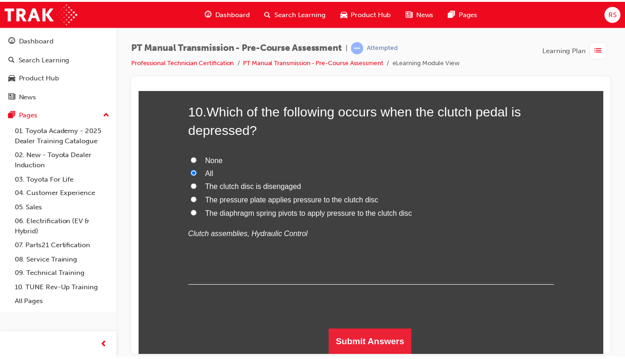
scroll to position [0, 0]
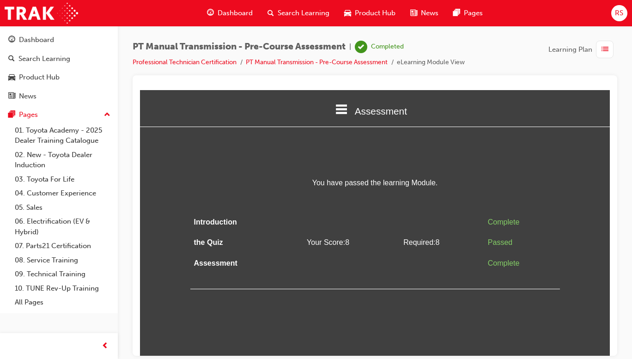
click at [233, 12] on span "Dashboard" at bounding box center [235, 13] width 35 height 11
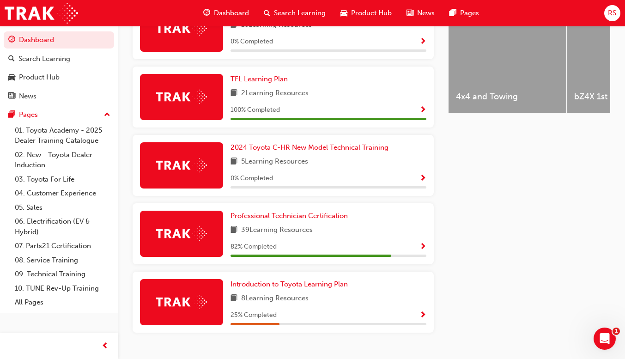
scroll to position [391, 0]
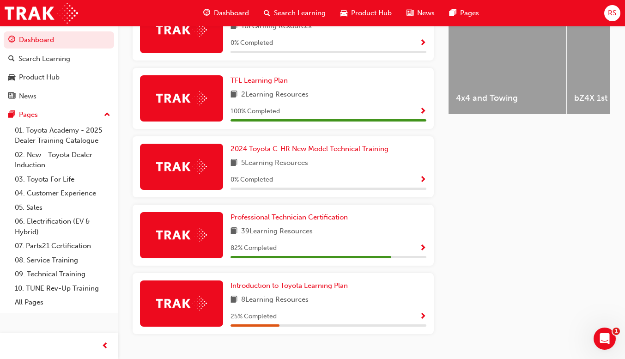
click at [420, 250] on span "Show Progress" at bounding box center [422, 248] width 7 height 8
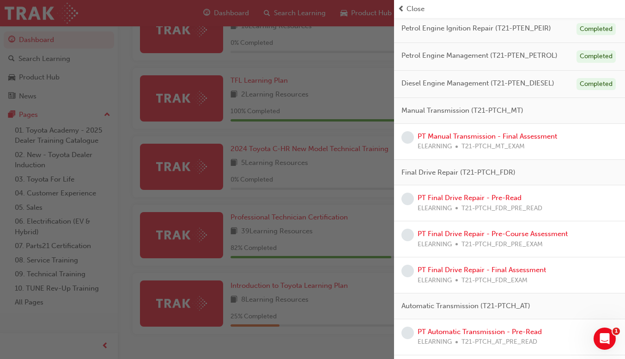
scroll to position [271, 0]
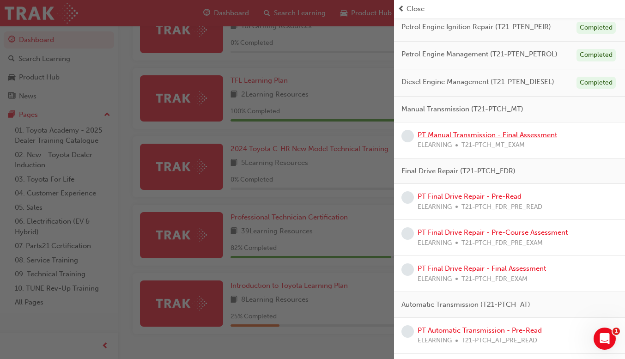
click at [514, 136] on link "PT Manual Transmission - Final Assessment" at bounding box center [488, 135] width 140 height 8
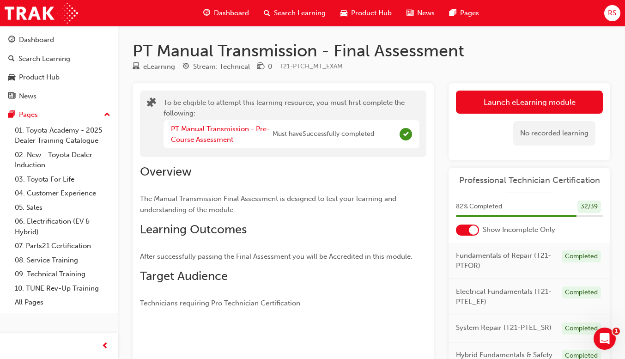
click at [548, 98] on button "Launch eLearning module" at bounding box center [529, 102] width 147 height 23
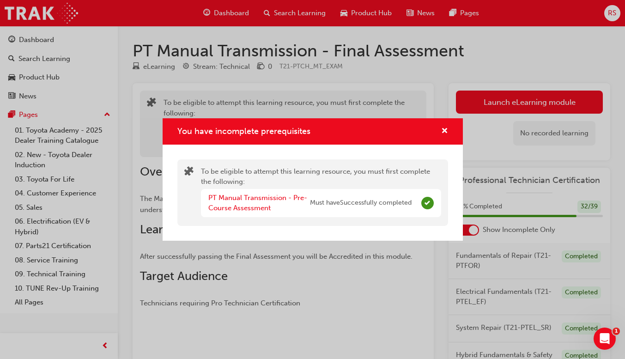
click at [430, 199] on span "Complete" at bounding box center [427, 203] width 12 height 12
click at [447, 130] on span "cross-icon" at bounding box center [444, 131] width 7 height 8
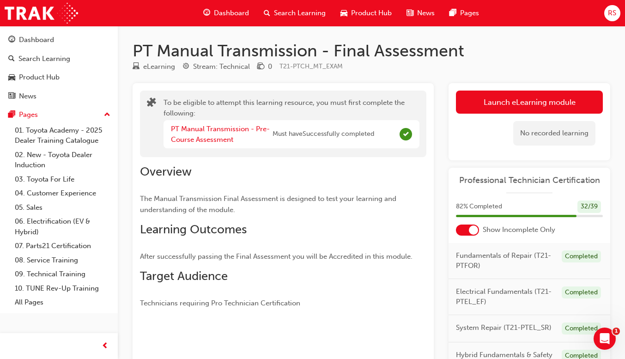
click at [523, 97] on button "Launch eLearning module" at bounding box center [529, 102] width 147 height 23
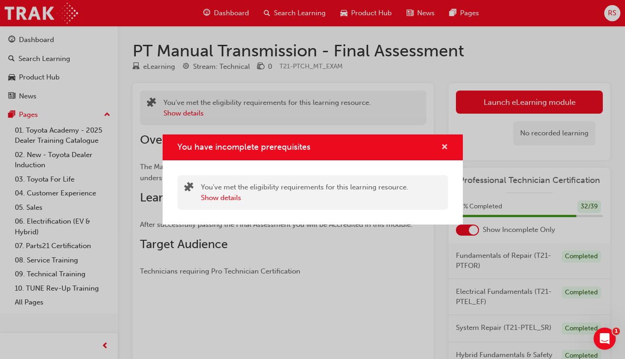
click at [445, 152] on button "You have incomplete prerequisites" at bounding box center [444, 148] width 7 height 12
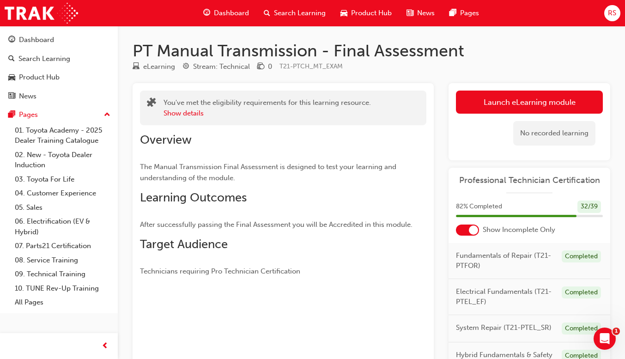
click at [545, 98] on button "Launch eLearning module" at bounding box center [529, 102] width 147 height 23
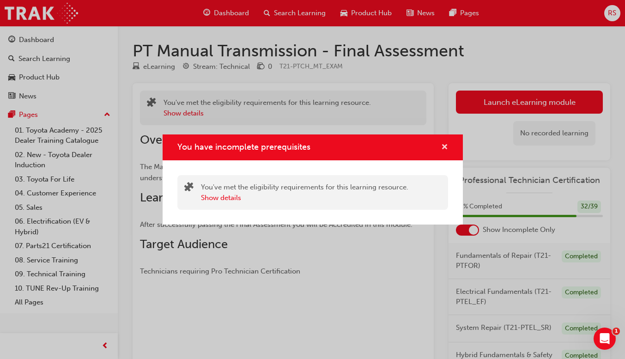
click at [447, 144] on span "cross-icon" at bounding box center [444, 148] width 7 height 8
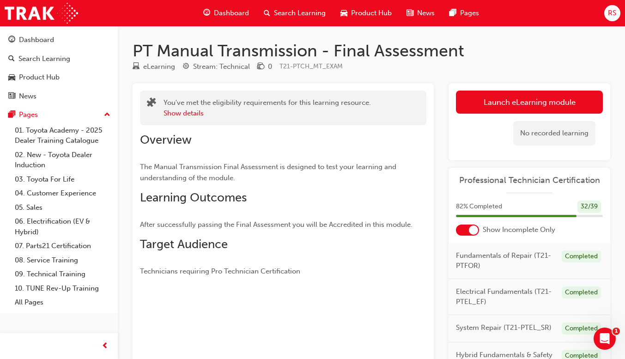
click at [226, 17] on span "Dashboard" at bounding box center [231, 13] width 35 height 11
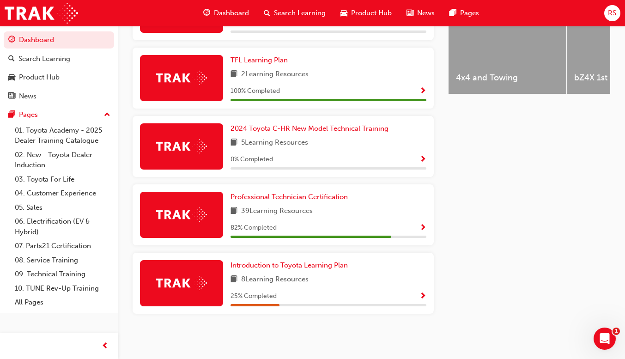
scroll to position [414, 0]
click at [423, 231] on span "Show Progress" at bounding box center [422, 228] width 7 height 8
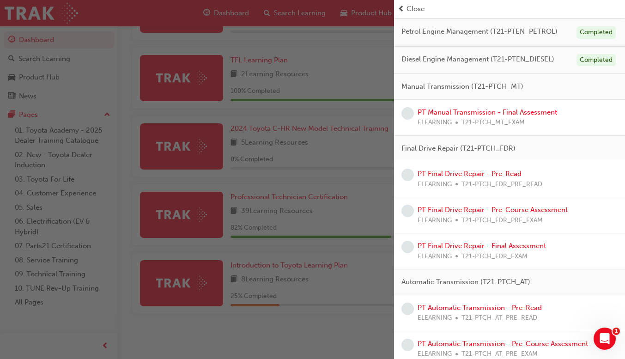
scroll to position [293, 0]
click at [513, 115] on link "PT Manual Transmission - Final Assessment" at bounding box center [488, 113] width 140 height 8
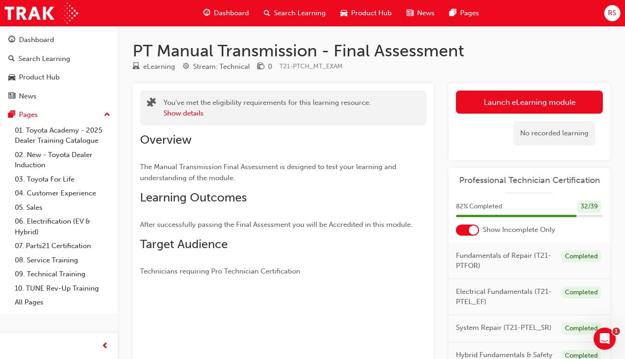
click at [553, 105] on button "Launch eLearning module" at bounding box center [529, 102] width 147 height 23
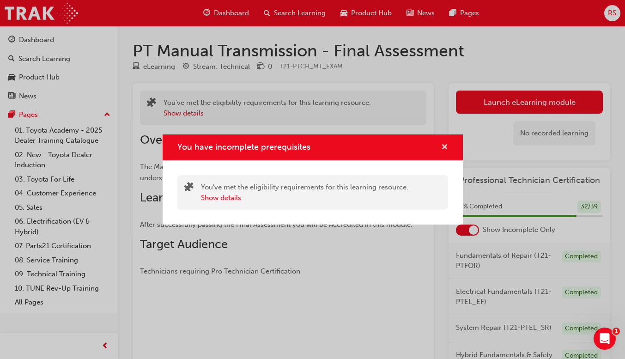
click at [446, 146] on span "cross-icon" at bounding box center [444, 148] width 7 height 8
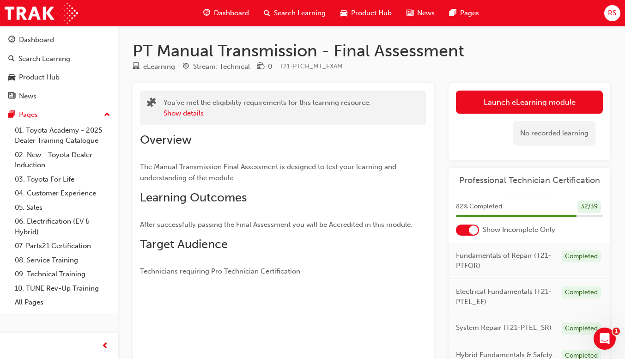
click at [218, 12] on span "Dashboard" at bounding box center [231, 13] width 35 height 11
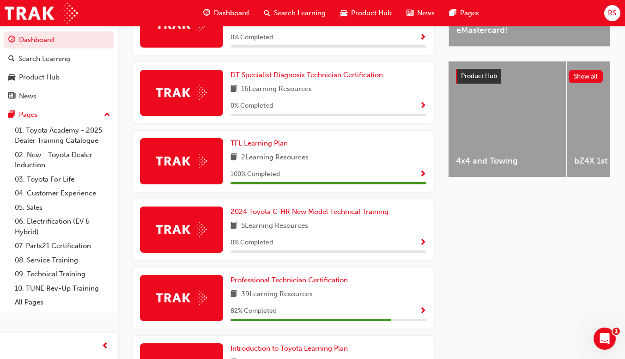
scroll to position [356, 0]
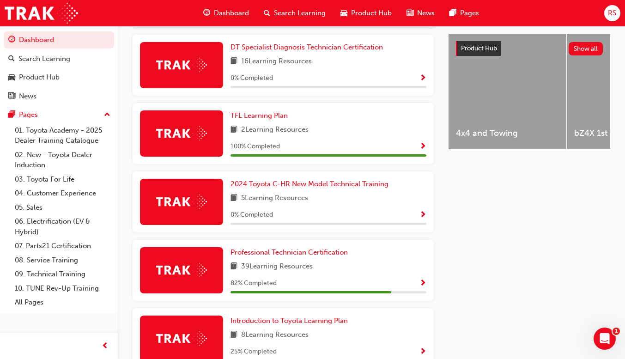
click at [421, 288] on span "Show Progress" at bounding box center [422, 283] width 7 height 8
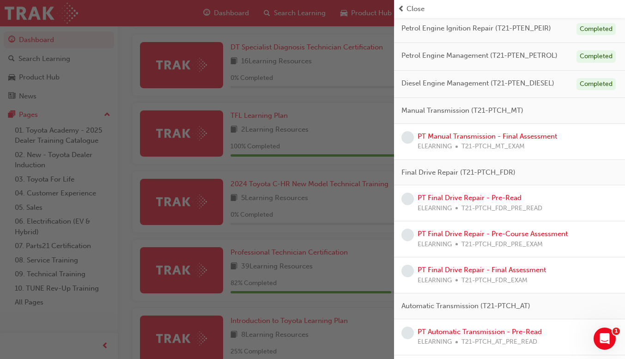
scroll to position [269, 0]
click at [540, 134] on link "PT Manual Transmission - Final Assessment" at bounding box center [488, 137] width 140 height 8
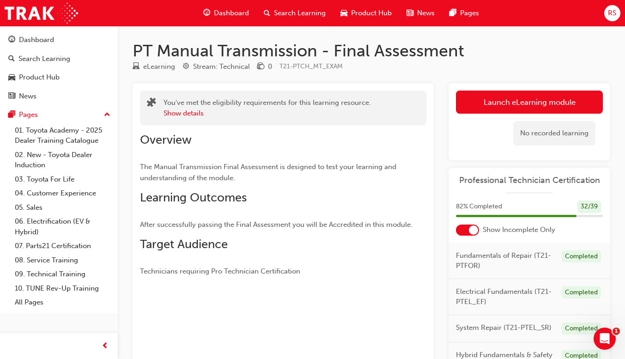
click at [537, 96] on link "Launch eLearning module" at bounding box center [529, 102] width 147 height 23
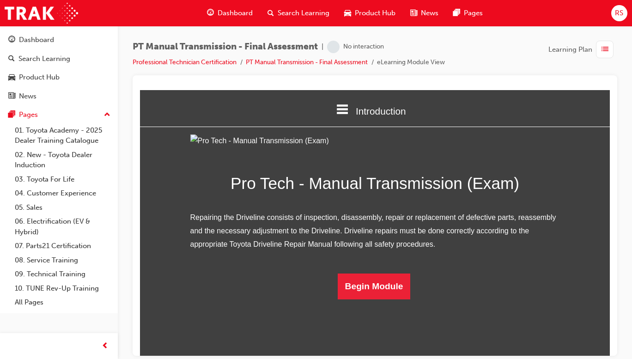
scroll to position [46, 0]
click at [364, 299] on button "Begin Module" at bounding box center [374, 286] width 73 height 26
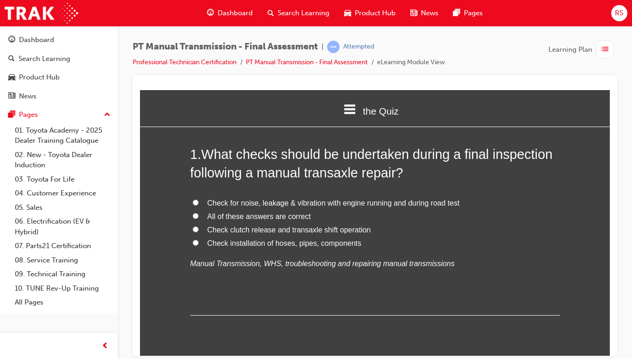
scroll to position [39, 0]
click at [294, 211] on label "All of these answers are correct" at bounding box center [375, 215] width 370 height 13
click at [199, 212] on input "All of these answers are correct" at bounding box center [196, 215] width 6 height 6
radio input "true"
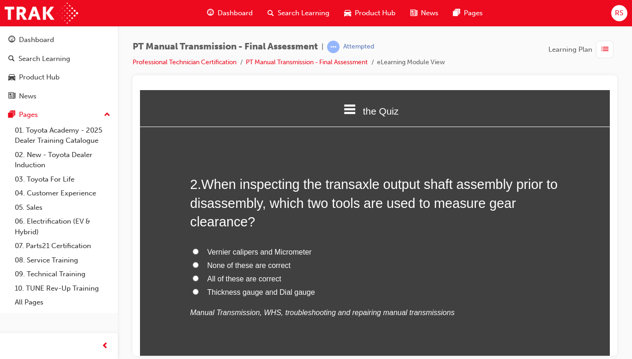
scroll to position [224, 0]
click at [288, 295] on span "Thickness gauge and Dial gauge" at bounding box center [261, 291] width 108 height 8
click at [199, 294] on input "Thickness gauge and Dial gauge" at bounding box center [196, 291] width 6 height 6
radio input "true"
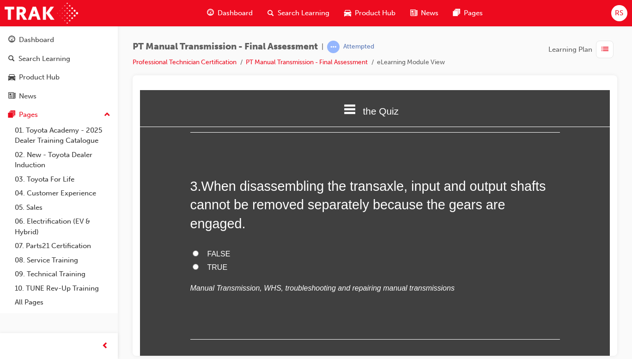
scroll to position [455, 0]
click at [217, 262] on span "TRUE" at bounding box center [217, 266] width 20 height 8
click at [199, 263] on input "TRUE" at bounding box center [196, 266] width 6 height 6
radio input "true"
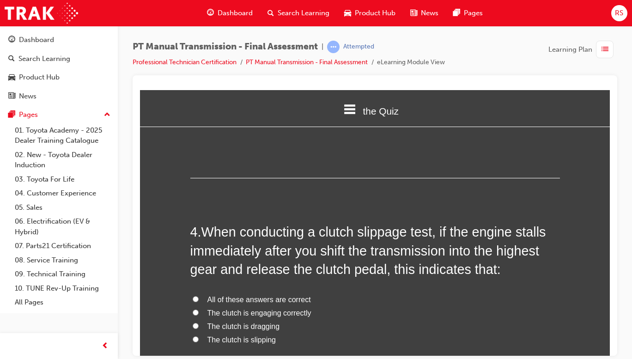
scroll to position [634, 0]
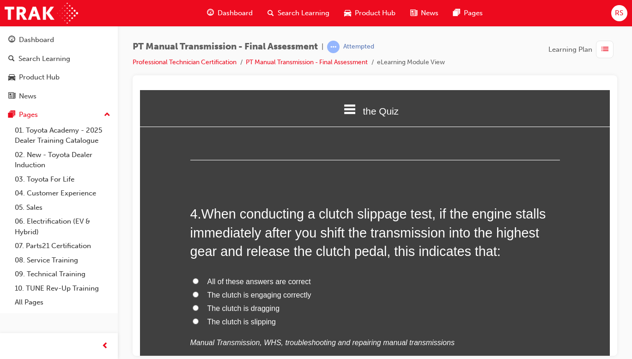
click at [295, 291] on span "The clutch is engaging correctly" at bounding box center [259, 295] width 104 height 8
click at [199, 291] on input "The clutch is engaging correctly" at bounding box center [196, 294] width 6 height 6
radio input "true"
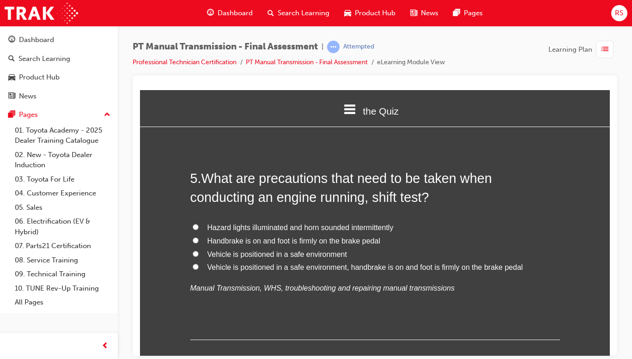
scroll to position [904, 0]
click at [418, 263] on span "Vehicle is positioned in a safe environment, handbrake is on and foot is firmly…" at bounding box center [365, 267] width 316 height 8
click at [199, 263] on input "Vehicle is positioned in a safe environment, handbrake is on and foot is firmly…" at bounding box center [196, 266] width 6 height 6
radio input "true"
click at [306, 250] on span "Vehicle is positioned in a safe environment" at bounding box center [277, 254] width 140 height 8
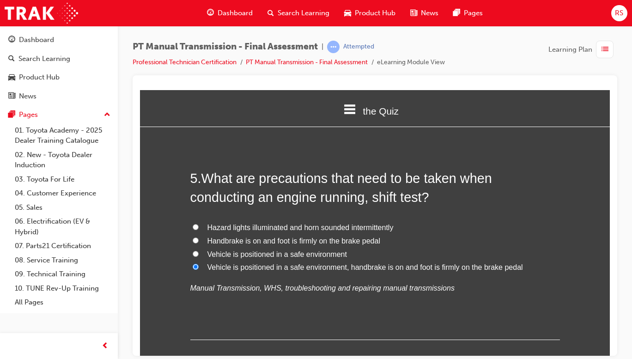
click at [199, 250] on input "Vehicle is positioned in a safe environment" at bounding box center [196, 253] width 6 height 6
radio input "true"
click at [436, 261] on label "Vehicle is positioned in a safe environment, handbrake is on and foot is firmly…" at bounding box center [375, 267] width 370 height 13
click at [199, 263] on input "Vehicle is positioned in a safe environment, handbrake is on and foot is firmly…" at bounding box center [196, 266] width 6 height 6
radio input "true"
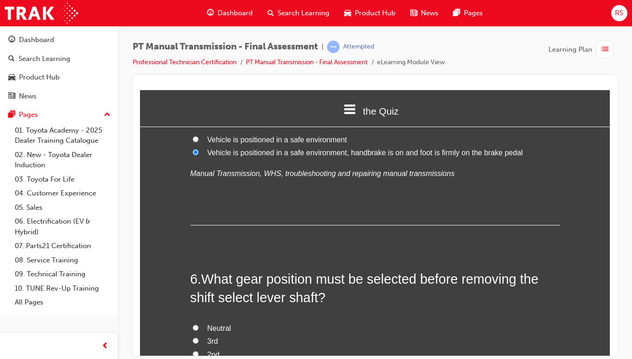
scroll to position [1031, 0]
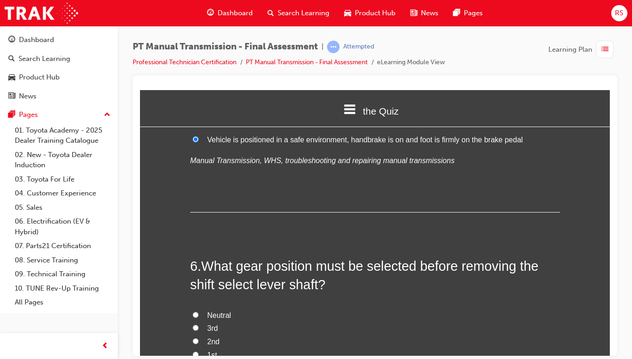
click at [224, 311] on span "Neutral" at bounding box center [219, 315] width 24 height 8
click at [199, 311] on input "Neutral" at bounding box center [196, 314] width 6 height 6
radio input "true"
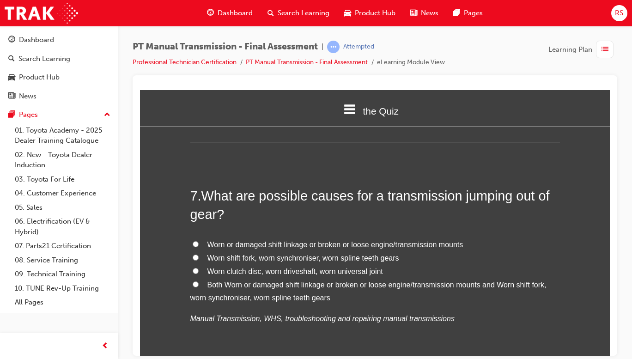
scroll to position [1321, 0]
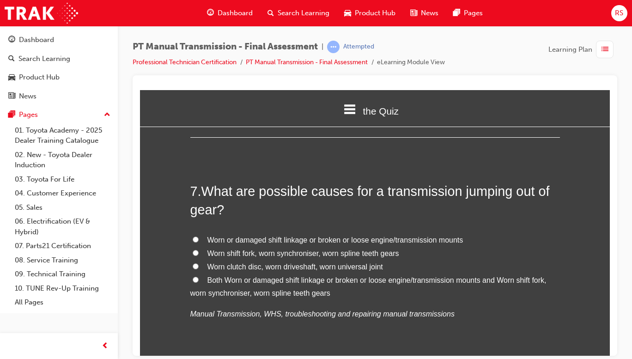
click at [386, 249] on span "Worn shift fork, worn synchroniser, worn spline teeth gears" at bounding box center [303, 253] width 192 height 8
click at [199, 249] on input "Worn shift fork, worn synchroniser, worn spline teeth gears" at bounding box center [196, 252] width 6 height 6
radio input "true"
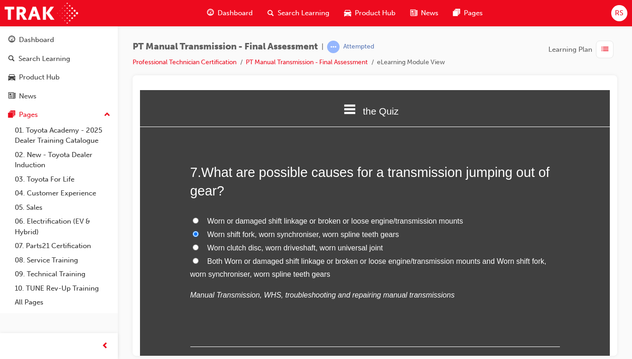
scroll to position [1341, 0]
click at [388, 254] on label "Both Worn or damaged shift linkage or broken or loose engine/transmission mount…" at bounding box center [375, 267] width 370 height 27
click at [199, 257] on input "Both Worn or damaged shift linkage or broken or loose engine/transmission mount…" at bounding box center [196, 260] width 6 height 6
radio input "true"
click at [383, 230] on span "Worn shift fork, worn synchroniser, worn spline teeth gears" at bounding box center [303, 234] width 192 height 8
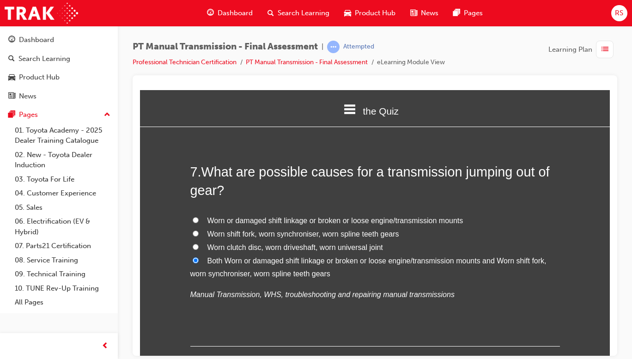
click at [199, 230] on input "Worn shift fork, worn synchroniser, worn spline teeth gears" at bounding box center [196, 233] width 6 height 6
radio input "true"
click at [309, 256] on span "Both Worn or damaged shift linkage or broken or loose engine/transmission mount…" at bounding box center [368, 266] width 356 height 21
click at [199, 257] on input "Both Worn or damaged shift linkage or broken or loose engine/transmission mount…" at bounding box center [196, 260] width 6 height 6
radio input "true"
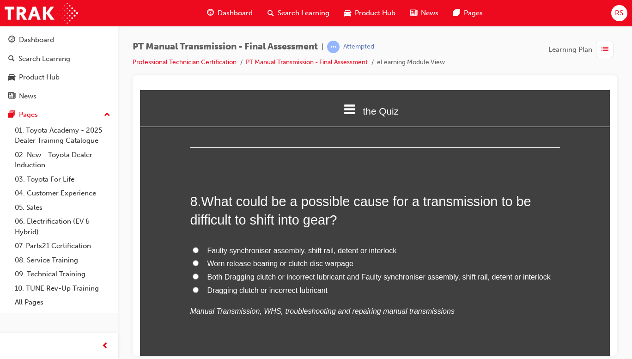
scroll to position [1541, 0]
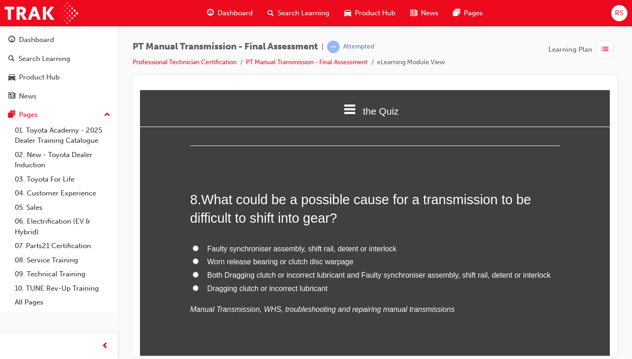
click at [437, 271] on span "Both Dragging clutch or incorrect lubricant and Faulty synchroniser assembly, s…" at bounding box center [378, 275] width 343 height 8
click at [199, 271] on input "Both Dragging clutch or incorrect lubricant and Faulty synchroniser assembly, s…" at bounding box center [196, 274] width 6 height 6
radio input "true"
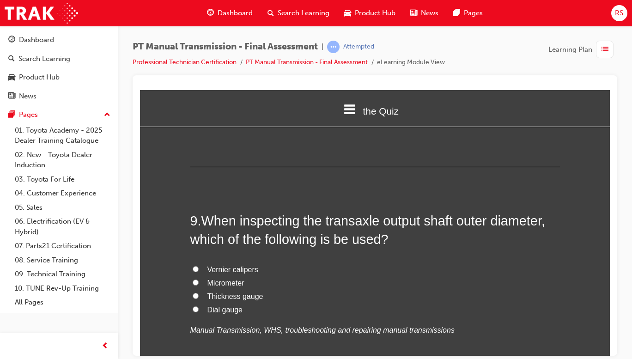
scroll to position [1741, 0]
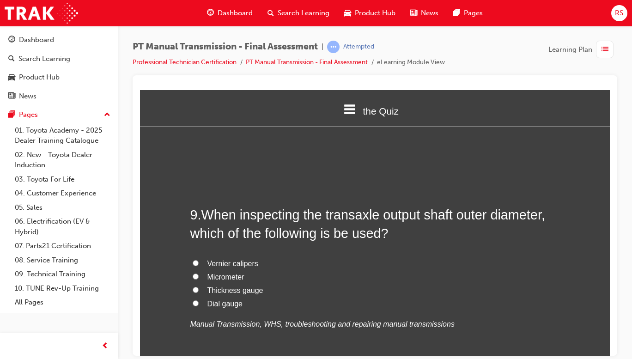
click at [233, 273] on span "Micrometer" at bounding box center [225, 277] width 37 height 8
click at [199, 273] on input "Micrometer" at bounding box center [196, 276] width 6 height 6
radio input "true"
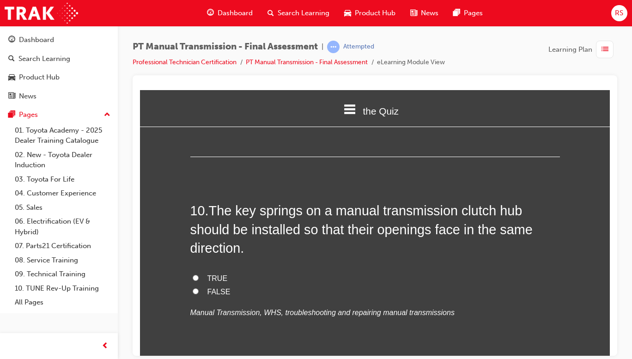
scroll to position [1970, 0]
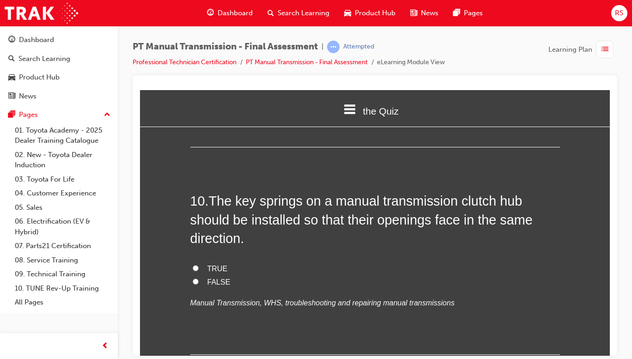
click at [219, 275] on label "FALSE" at bounding box center [375, 281] width 370 height 13
click at [199, 278] on input "FALSE" at bounding box center [196, 281] width 6 height 6
radio input "true"
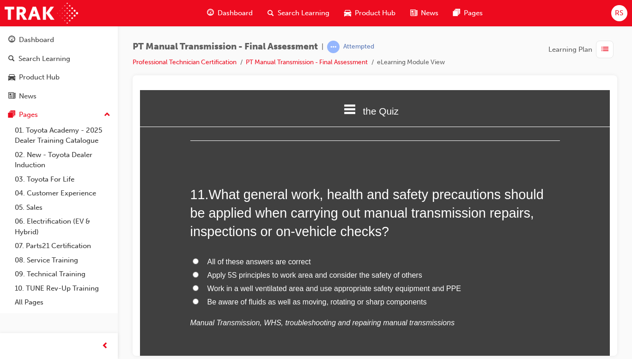
scroll to position [2184, 0]
click at [302, 257] on span "All of these answers are correct" at bounding box center [258, 261] width 103 height 8
click at [199, 257] on input "All of these answers are correct" at bounding box center [196, 260] width 6 height 6
radio input "true"
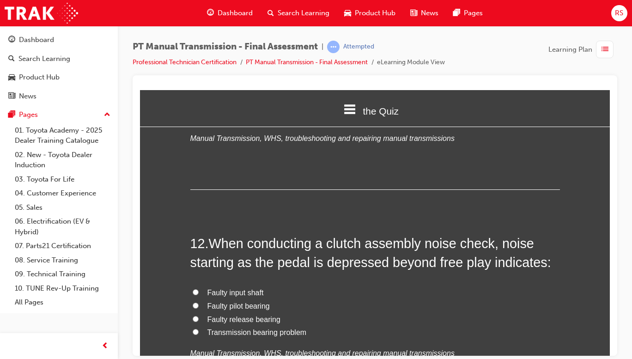
scroll to position [2391, 0]
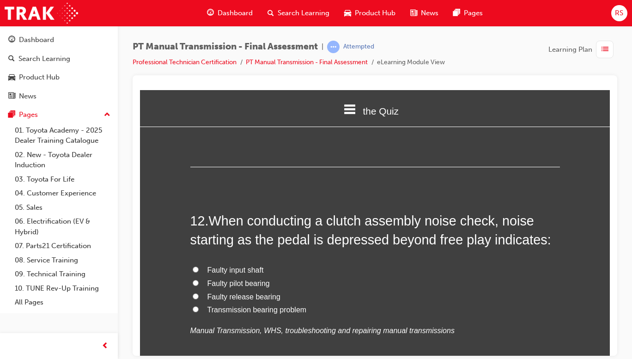
click at [262, 303] on label "Transmission bearing problem" at bounding box center [375, 309] width 370 height 13
click at [199, 306] on input "Transmission bearing problem" at bounding box center [196, 309] width 6 height 6
radio input "true"
click at [248, 292] on span "Faulty release bearing" at bounding box center [243, 296] width 73 height 8
click at [199, 293] on input "Faulty release bearing" at bounding box center [196, 296] width 6 height 6
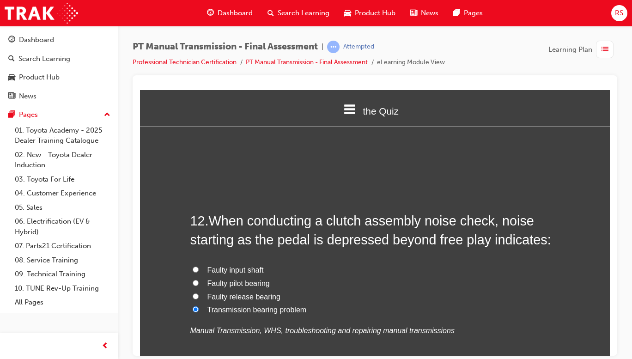
radio input "true"
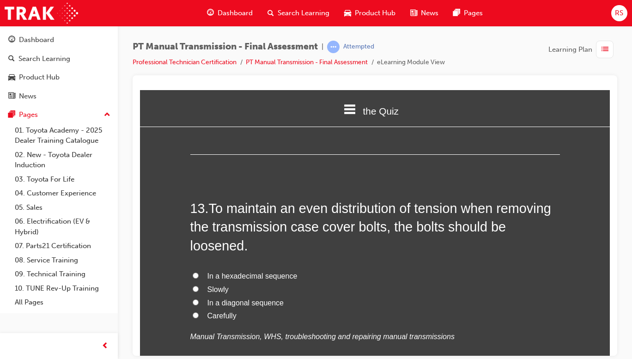
scroll to position [2626, 0]
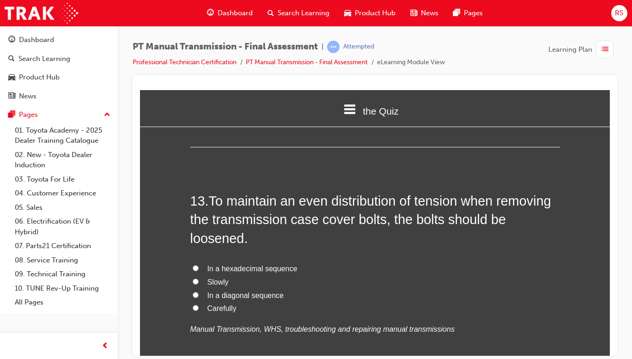
click at [275, 289] on label "In a diagonal sequence" at bounding box center [375, 295] width 370 height 13
click at [199, 291] on input "In a diagonal sequence" at bounding box center [196, 294] width 6 height 6
radio input "true"
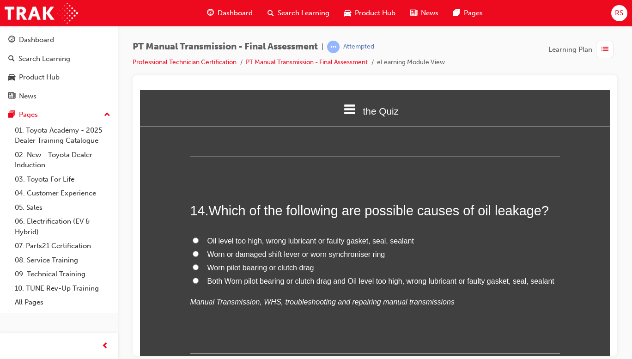
scroll to position [2850, 0]
click at [369, 237] on span "Oil level too high, wrong lubricant or faulty gasket, seal, sealant" at bounding box center [310, 241] width 206 height 8
click at [199, 237] on input "Oil level too high, wrong lubricant or faulty gasket, seal, sealant" at bounding box center [196, 240] width 6 height 6
radio input "true"
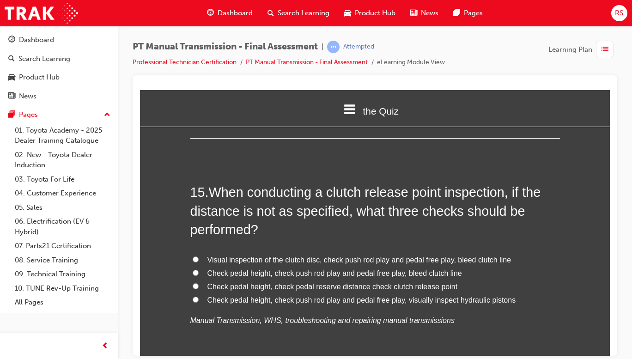
scroll to position [3065, 0]
click at [492, 292] on label "Check pedal height, check push rod play and pedal free play, visually inspect h…" at bounding box center [375, 298] width 370 height 13
click at [199, 295] on input "Check pedal height, check push rod play and pedal free play, visually inspect h…" at bounding box center [196, 298] width 6 height 6
radio input "true"
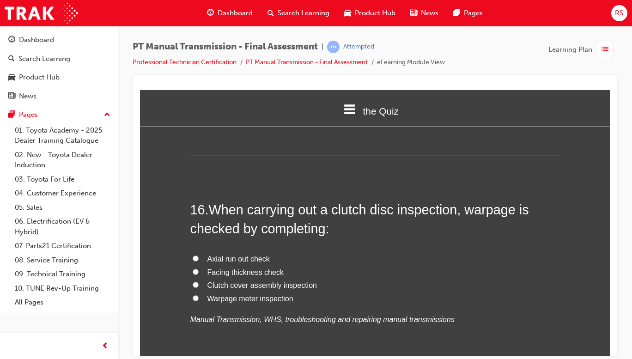
scroll to position [3283, 0]
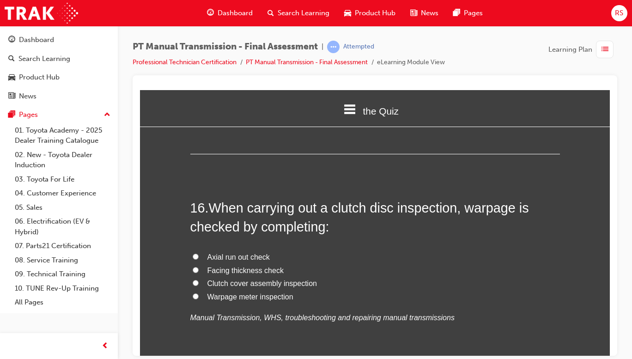
click at [259, 264] on label "Facing thickness check" at bounding box center [375, 270] width 370 height 13
click at [199, 267] on input "Facing thickness check" at bounding box center [196, 270] width 6 height 6
radio input "true"
click at [241, 253] on span "Axial run out check" at bounding box center [238, 257] width 62 height 8
click at [199, 253] on input "Axial run out check" at bounding box center [196, 256] width 6 height 6
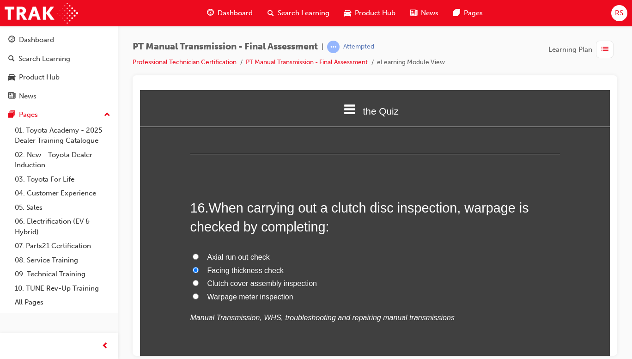
radio input "true"
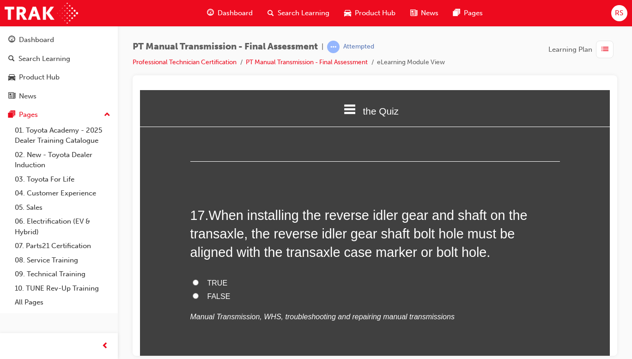
scroll to position [3491, 0]
click at [220, 278] on span "TRUE" at bounding box center [217, 282] width 20 height 8
click at [199, 278] on input "TRUE" at bounding box center [196, 281] width 6 height 6
radio input "true"
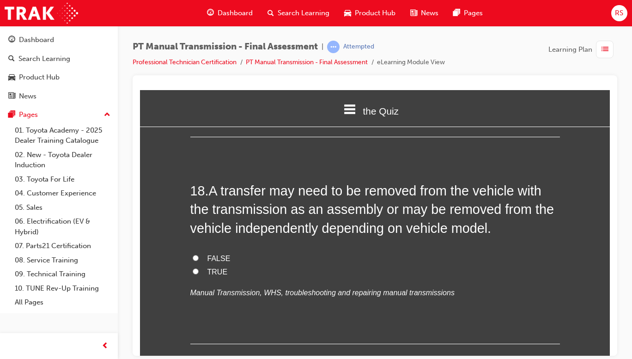
scroll to position [3722, 0]
click at [217, 267] on span "TRUE" at bounding box center [217, 271] width 20 height 8
click at [199, 267] on input "TRUE" at bounding box center [196, 270] width 6 height 6
radio input "true"
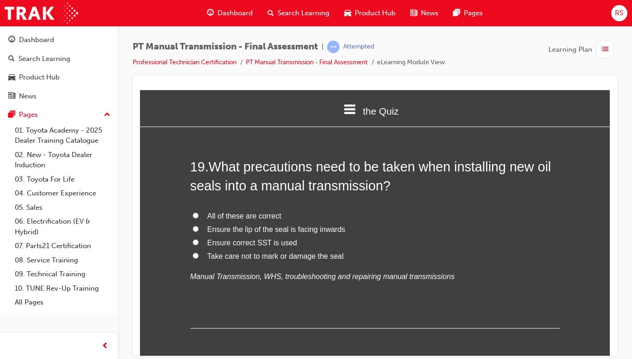
scroll to position [3957, 0]
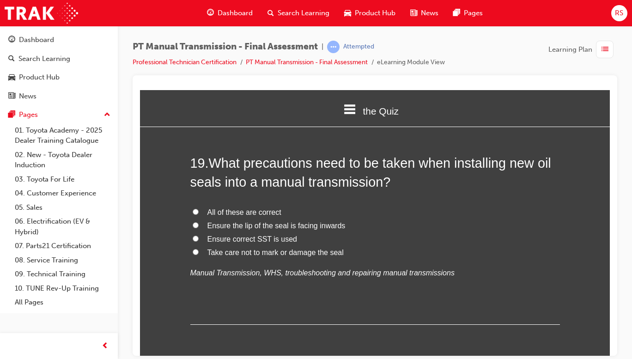
click at [258, 208] on span "All of these are correct" at bounding box center [244, 212] width 74 height 8
click at [199, 208] on input "All of these are correct" at bounding box center [196, 211] width 6 height 6
radio input "true"
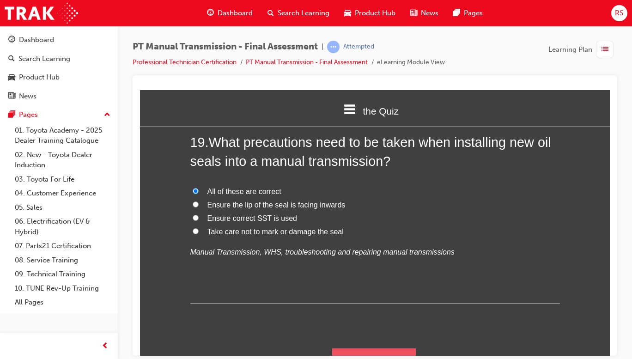
click at [387, 348] on button "Submit Answers" at bounding box center [374, 361] width 84 height 26
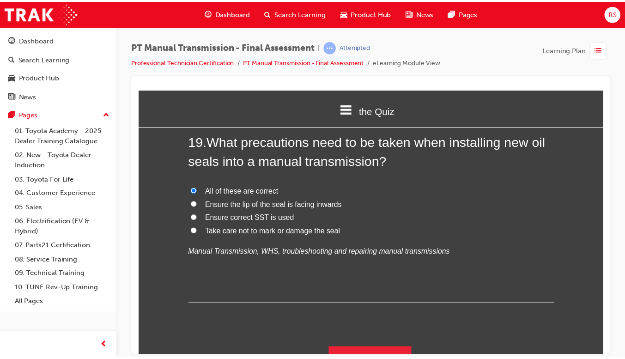
scroll to position [0, 0]
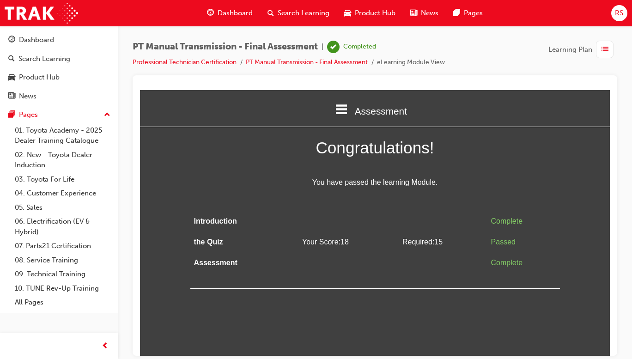
click at [235, 12] on span "Dashboard" at bounding box center [235, 13] width 35 height 11
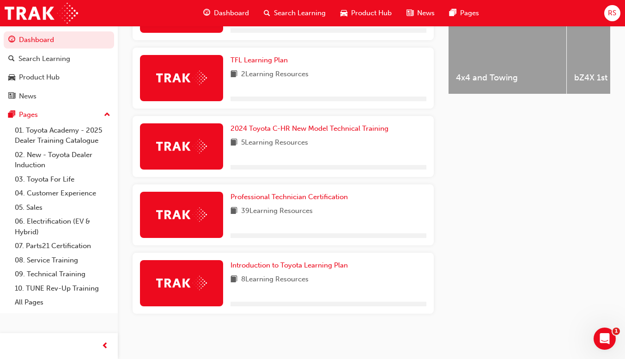
scroll to position [413, 0]
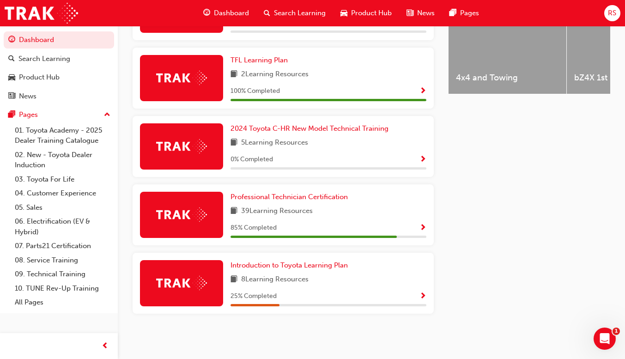
click at [422, 226] on span "Show Progress" at bounding box center [422, 228] width 7 height 8
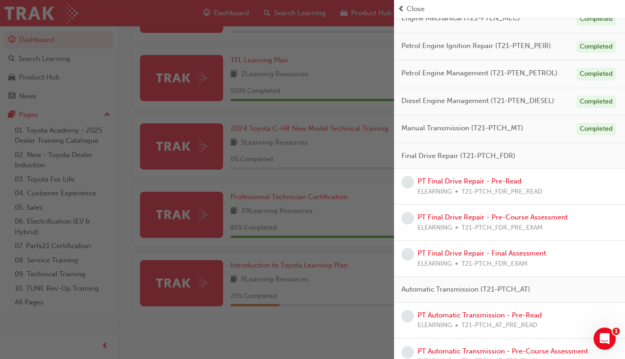
scroll to position [303, 0]
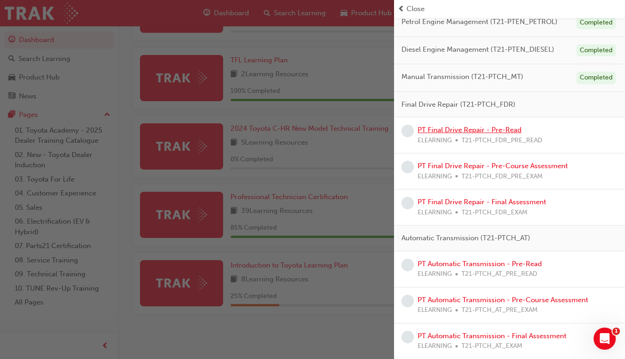
click at [499, 132] on link "PT Final Drive Repair - Pre-Read" at bounding box center [470, 130] width 104 height 8
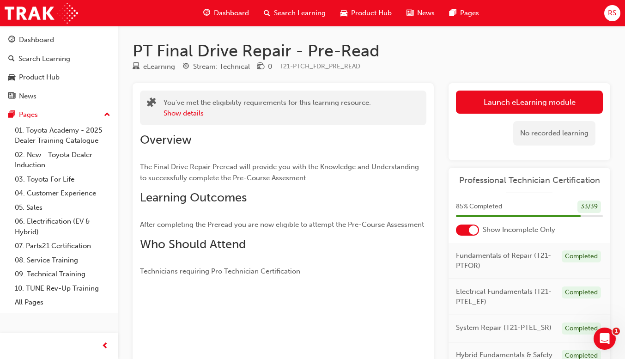
click at [510, 101] on link "Launch eLearning module" at bounding box center [529, 102] width 147 height 23
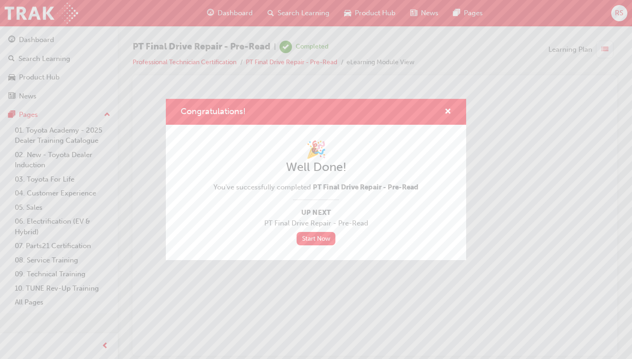
click at [324, 239] on link "Start Now" at bounding box center [316, 238] width 39 height 13
click at [438, 111] on div "Congratulations!" at bounding box center [444, 112] width 14 height 12
click at [447, 113] on span "cross-icon" at bounding box center [447, 112] width 7 height 8
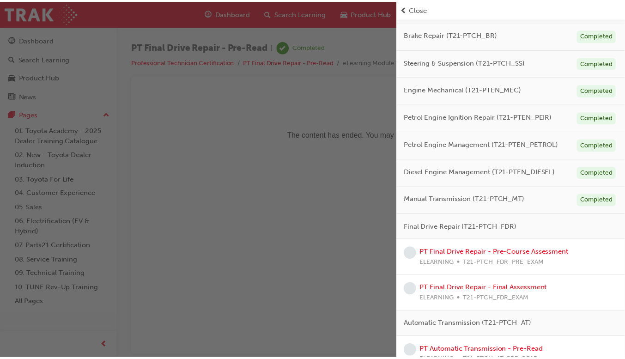
scroll to position [291, 0]
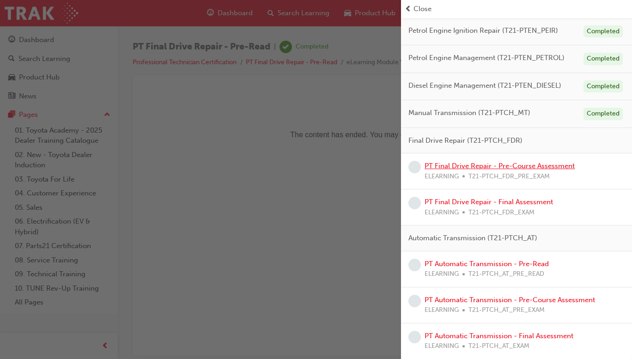
click at [519, 169] on link "PT Final Drive Repair - Pre-Course Assessment" at bounding box center [500, 166] width 150 height 8
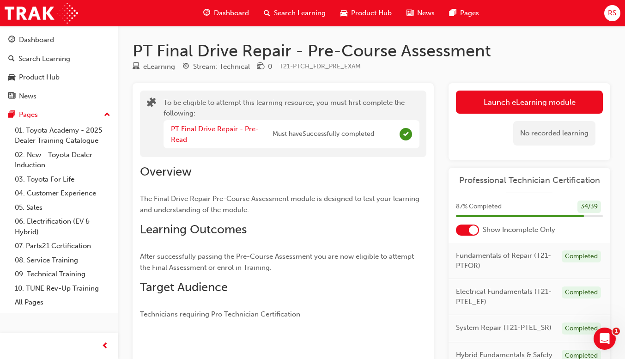
click at [537, 103] on button "Launch eLearning module" at bounding box center [529, 102] width 147 height 23
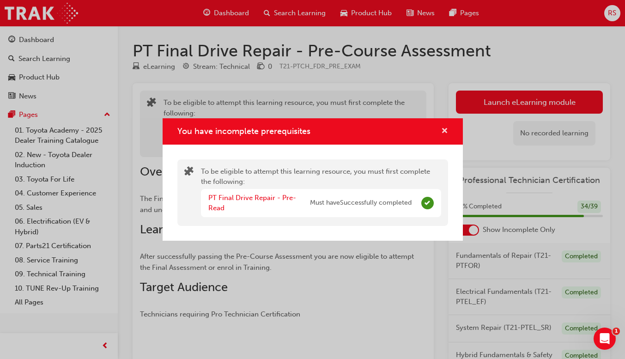
click at [444, 133] on span "cross-icon" at bounding box center [444, 131] width 7 height 8
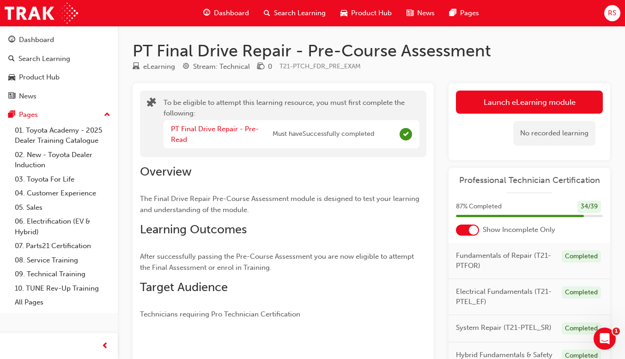
click at [497, 95] on button "Launch eLearning module" at bounding box center [529, 102] width 147 height 23
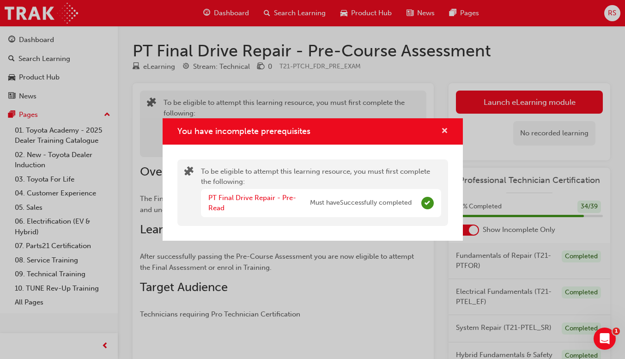
click at [447, 133] on span "cross-icon" at bounding box center [444, 131] width 7 height 8
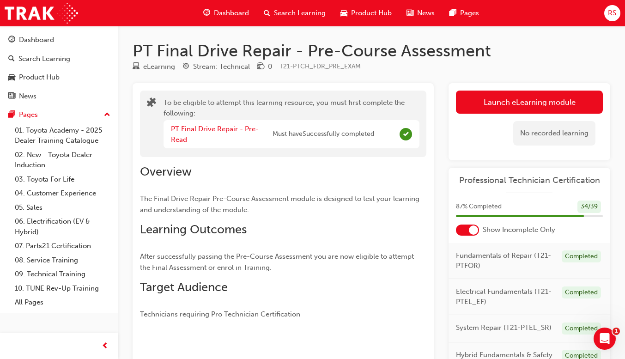
scroll to position [1, 0]
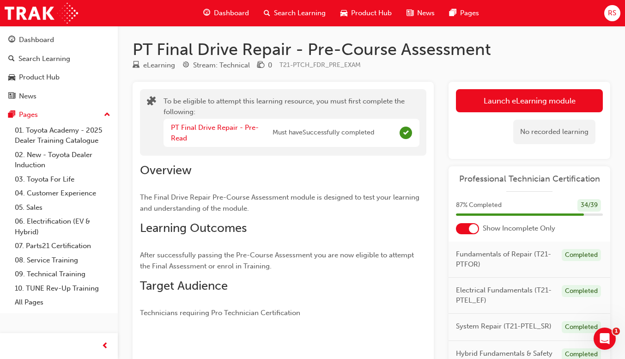
click at [235, 17] on span "Dashboard" at bounding box center [231, 13] width 35 height 11
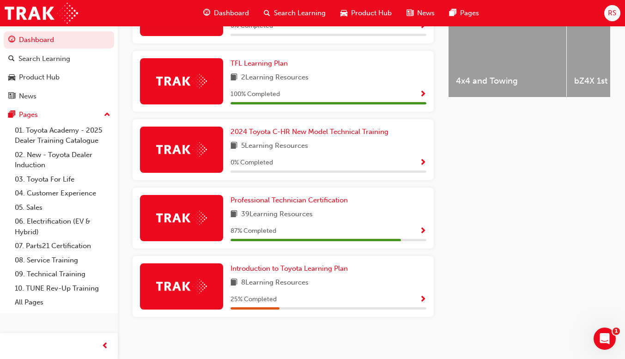
scroll to position [407, 0]
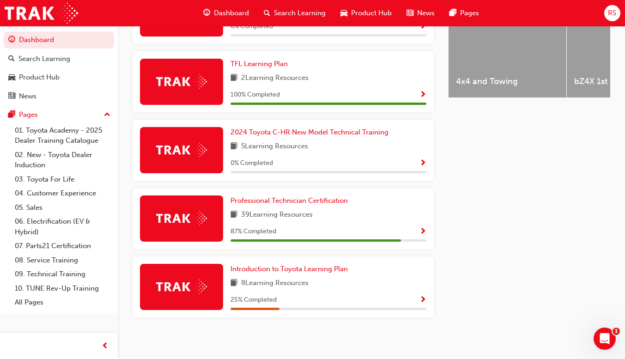
click at [407, 232] on div "87 % Completed" at bounding box center [329, 232] width 196 height 12
click at [424, 236] on span "Show Progress" at bounding box center [422, 232] width 7 height 8
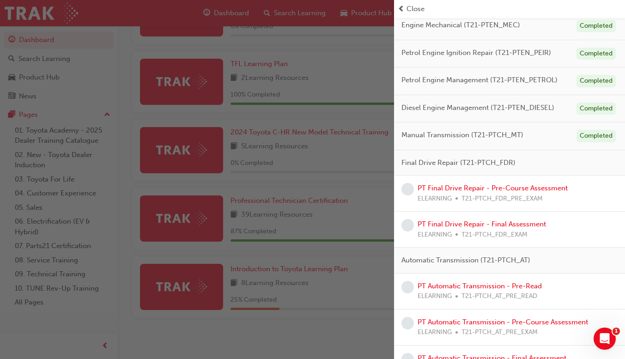
scroll to position [245, 0]
click at [515, 189] on link "PT Final Drive Repair - Pre-Course Assessment" at bounding box center [493, 188] width 150 height 8
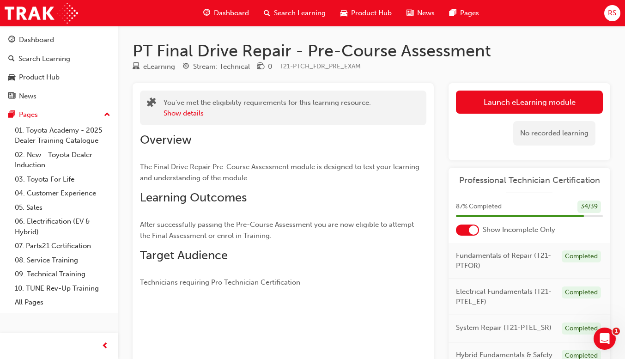
click at [527, 104] on button "Launch eLearning module" at bounding box center [529, 102] width 147 height 23
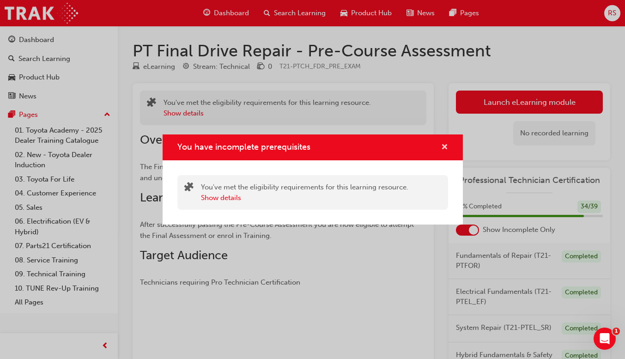
click at [444, 145] on span "cross-icon" at bounding box center [444, 148] width 7 height 8
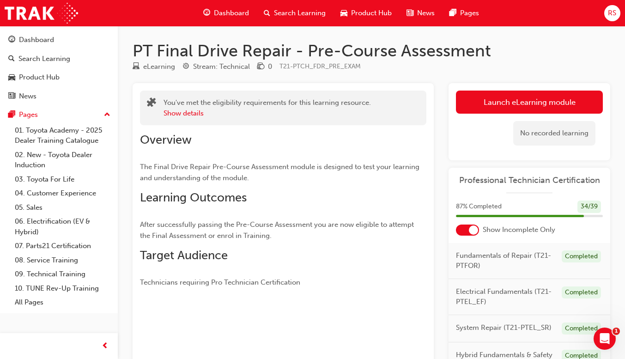
click at [492, 103] on button "Launch eLearning module" at bounding box center [529, 102] width 147 height 23
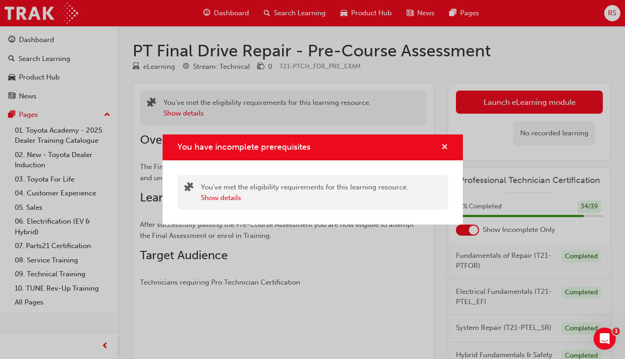
click at [446, 149] on span "cross-icon" at bounding box center [444, 148] width 7 height 8
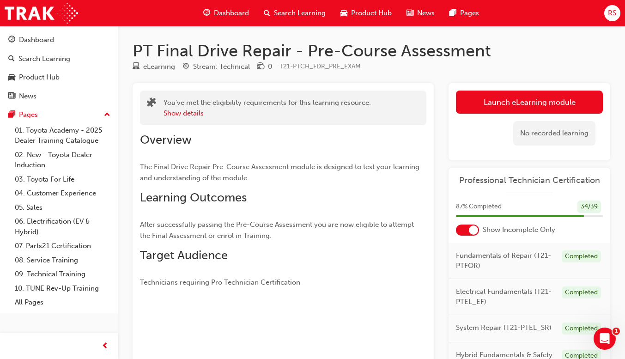
click at [228, 15] on span "Dashboard" at bounding box center [231, 13] width 35 height 11
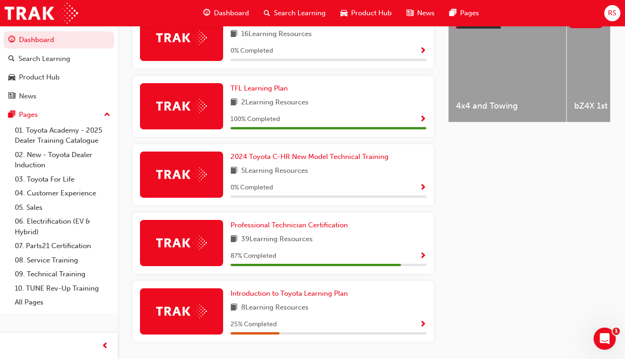
scroll to position [388, 0]
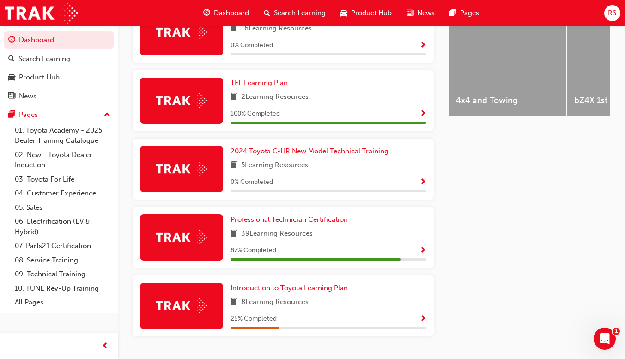
click at [420, 251] on span "Show Progress" at bounding box center [422, 251] width 7 height 8
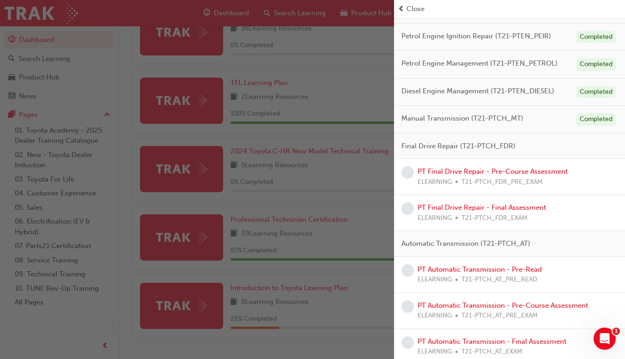
scroll to position [261, 0]
click at [534, 169] on link "PT Final Drive Repair - Pre-Course Assessment" at bounding box center [493, 172] width 150 height 8
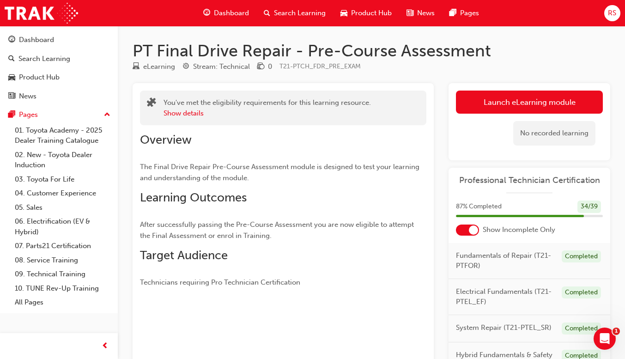
click at [548, 103] on link "Launch eLearning module" at bounding box center [529, 102] width 147 height 23
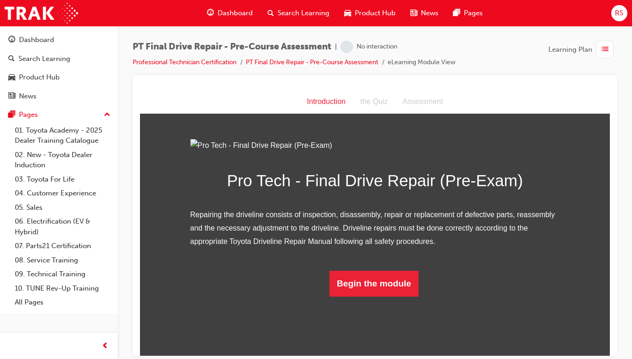
scroll to position [41, 0]
click at [376, 296] on button "Begin the module" at bounding box center [373, 283] width 89 height 26
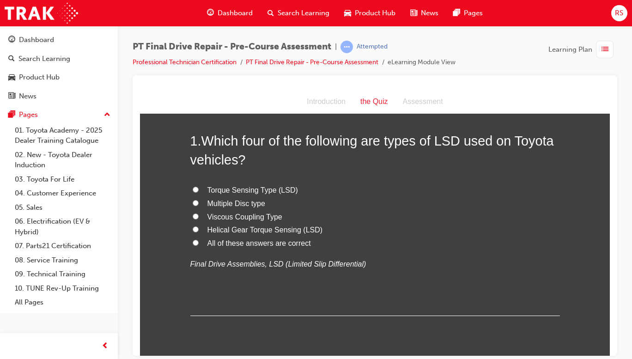
scroll to position [0, 0]
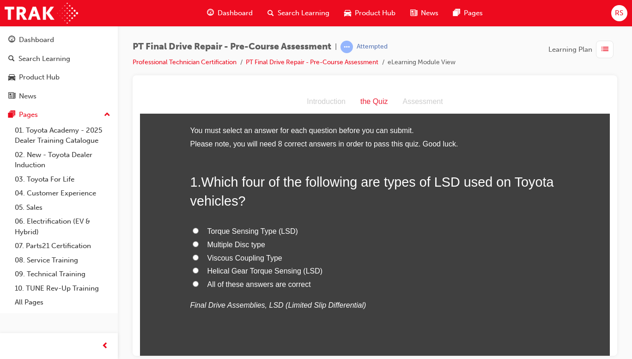
click at [272, 283] on span "All of these answers are correct" at bounding box center [258, 284] width 103 height 8
click at [199, 283] on input "All of these answers are correct" at bounding box center [196, 283] width 6 height 6
radio input "true"
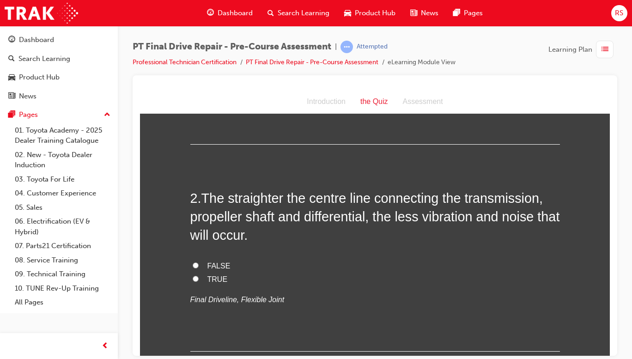
scroll to position [210, 0]
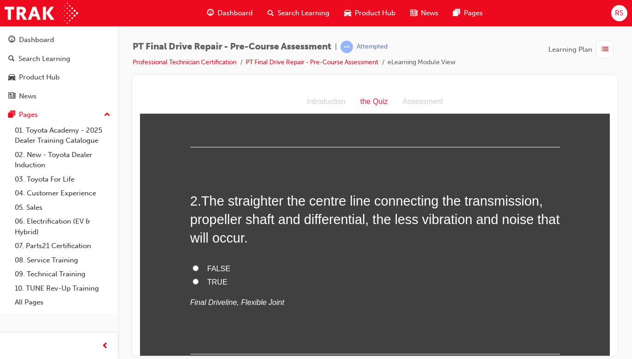
click at [210, 287] on label "TRUE" at bounding box center [375, 281] width 370 height 13
click at [199, 284] on input "TRUE" at bounding box center [196, 281] width 6 height 6
radio input "true"
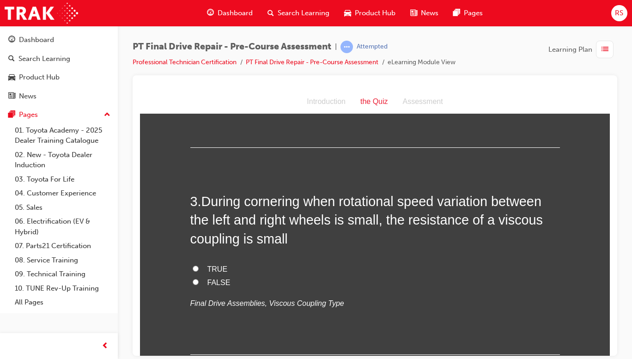
scroll to position [419, 0]
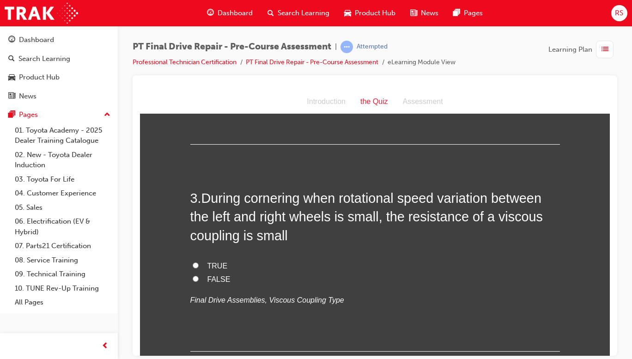
click at [214, 266] on span "TRUE" at bounding box center [217, 265] width 20 height 8
click at [199, 266] on input "TRUE" at bounding box center [196, 265] width 6 height 6
radio input "true"
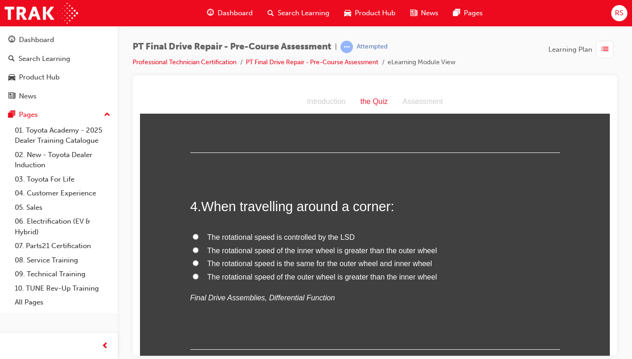
scroll to position [618, 0]
click at [386, 283] on label "The rotational speed of the outer wheel is greater than the inner wheel" at bounding box center [375, 277] width 370 height 13
click at [199, 279] on input "The rotational speed of the outer wheel is greater than the inner wheel" at bounding box center [196, 276] width 6 height 6
radio input "true"
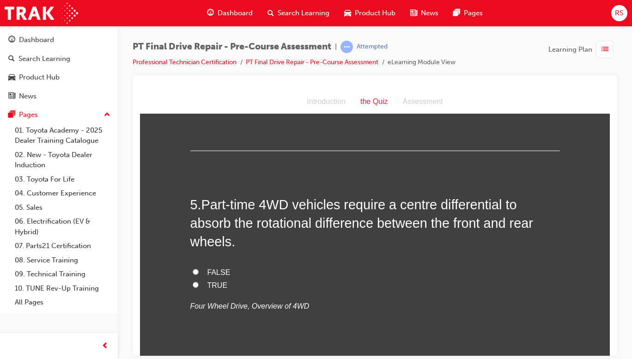
scroll to position [819, 0]
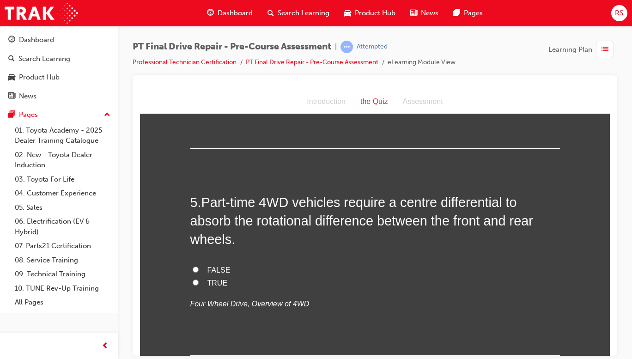
click at [209, 266] on span "FALSE" at bounding box center [218, 270] width 23 height 8
click at [199, 266] on input "FALSE" at bounding box center [196, 269] width 6 height 6
radio input "true"
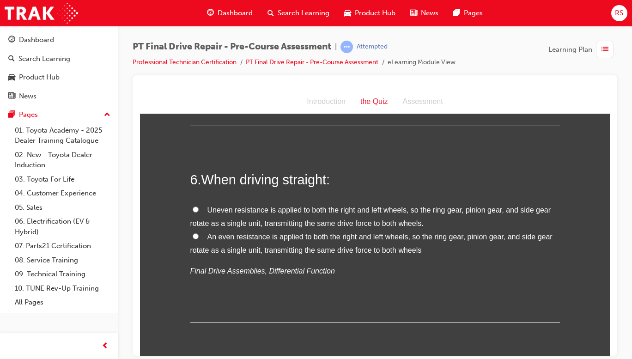
scroll to position [1056, 0]
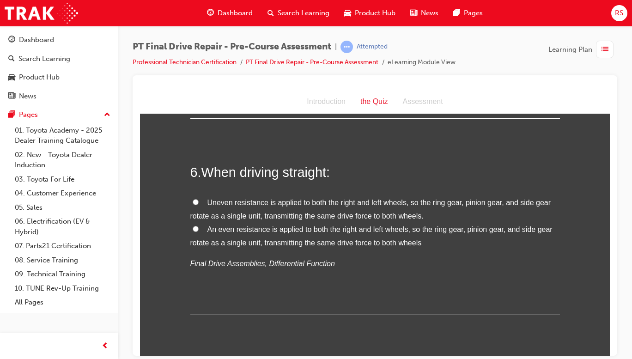
click at [317, 243] on span "An even resistance is applied to both the right and left wheels, so the ring ge…" at bounding box center [371, 235] width 362 height 21
click at [199, 231] on input "An even resistance is applied to both the right and left wheels, so the ring ge…" at bounding box center [196, 228] width 6 height 6
radio input "true"
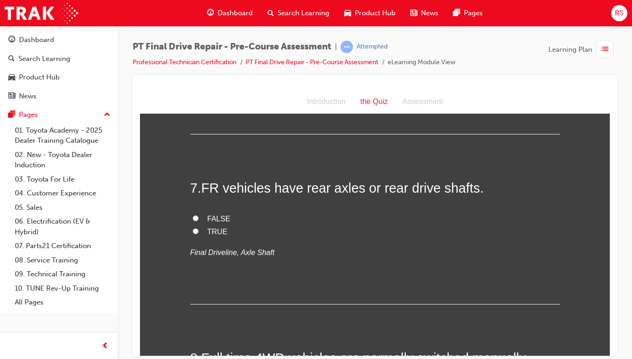
scroll to position [1226, 0]
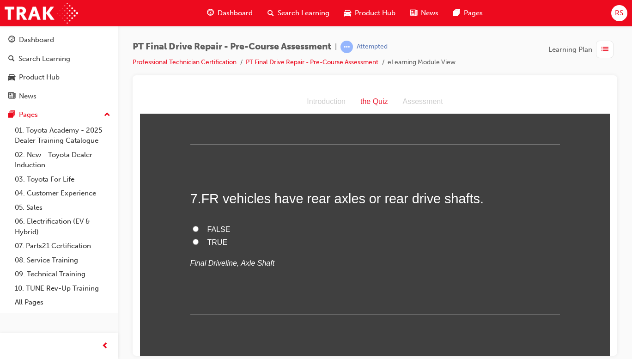
click at [215, 243] on span "TRUE" at bounding box center [217, 242] width 20 height 8
click at [199, 243] on input "TRUE" at bounding box center [196, 241] width 6 height 6
radio input "true"
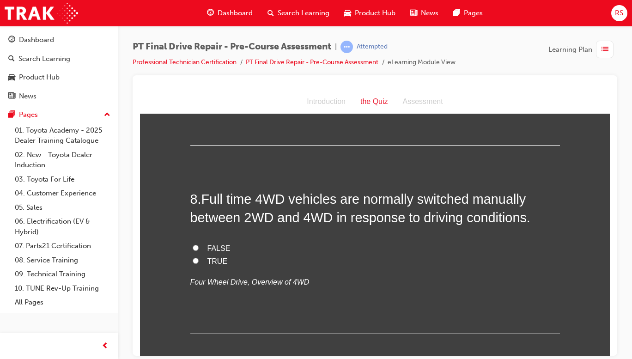
scroll to position [1400, 0]
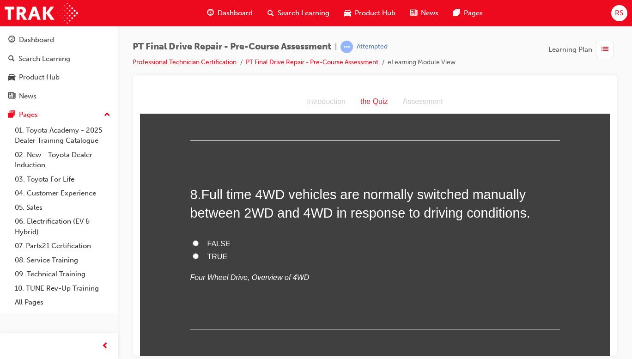
click at [220, 243] on span "FALSE" at bounding box center [218, 243] width 23 height 8
click at [199, 243] on input "FALSE" at bounding box center [196, 243] width 6 height 6
radio input "true"
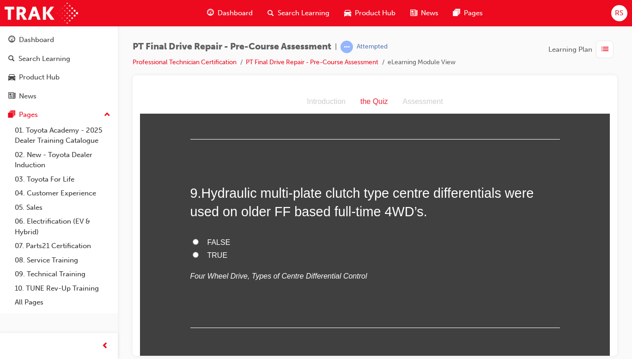
scroll to position [1590, 0]
click at [193, 256] on input "TRUE" at bounding box center [196, 255] width 6 height 6
radio input "true"
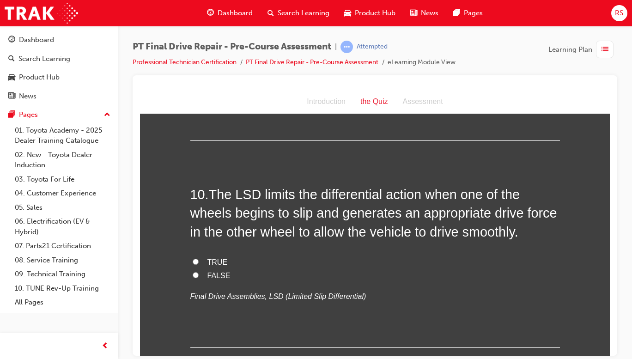
scroll to position [1778, 0]
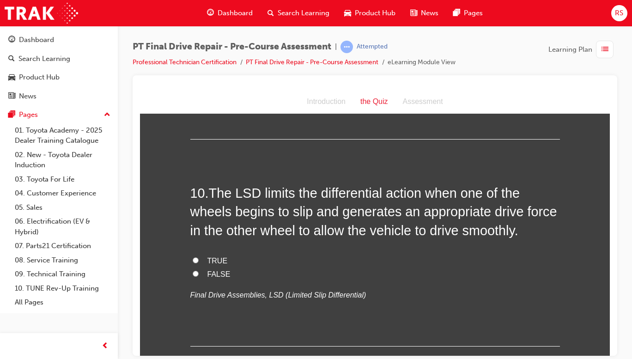
click at [194, 257] on input "TRUE" at bounding box center [196, 260] width 6 height 6
radio input "true"
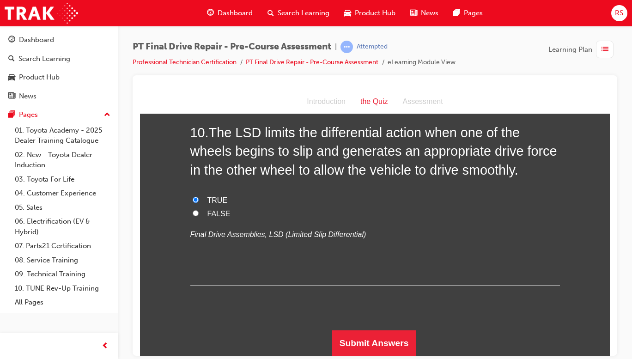
scroll to position [1838, 0]
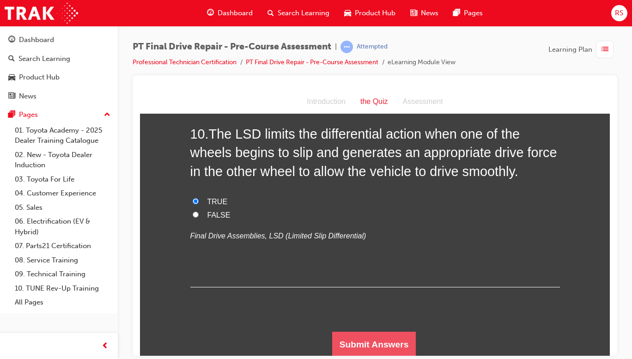
click at [377, 347] on button "Submit Answers" at bounding box center [374, 344] width 84 height 26
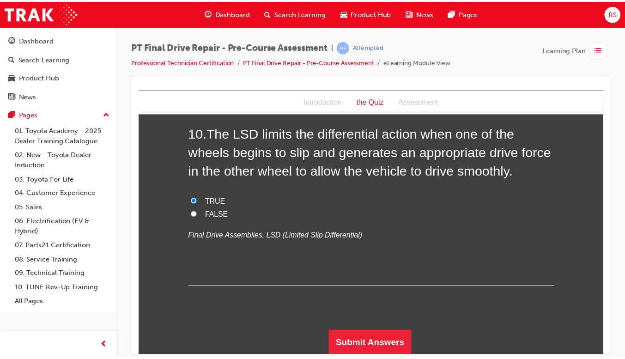
scroll to position [0, 0]
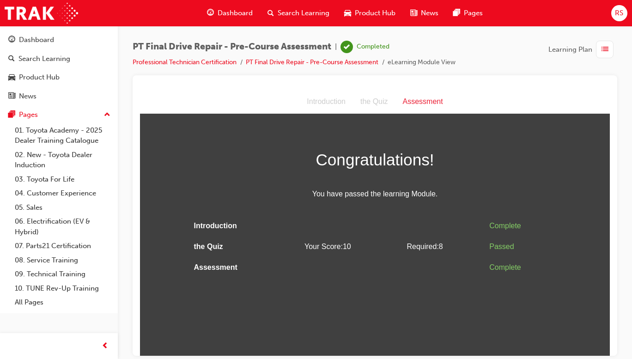
click at [233, 14] on span "Dashboard" at bounding box center [235, 13] width 35 height 11
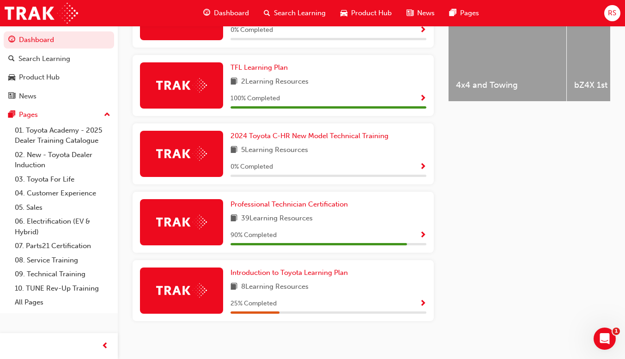
scroll to position [408, 0]
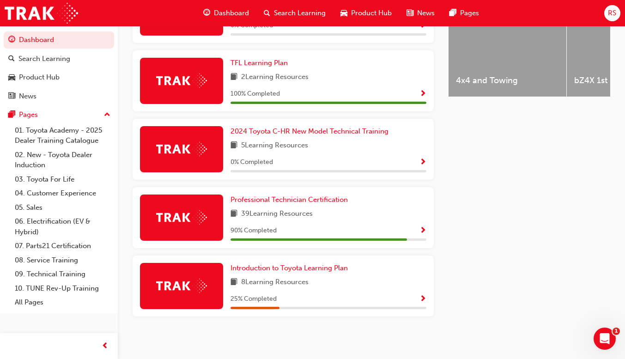
click at [422, 230] on span "Show Progress" at bounding box center [422, 231] width 7 height 8
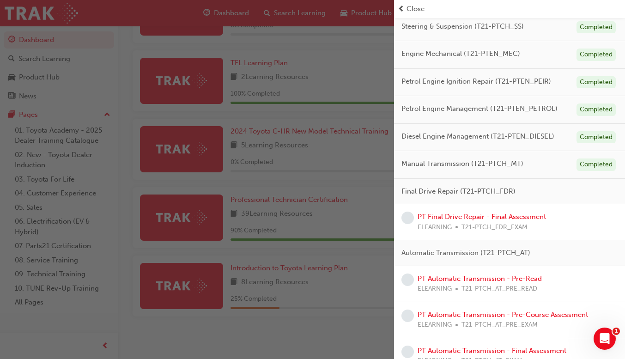
scroll to position [231, 0]
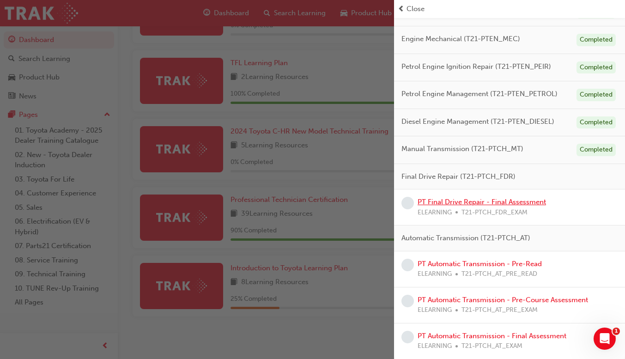
click at [514, 203] on link "PT Final Drive Repair - Final Assessment" at bounding box center [482, 202] width 128 height 8
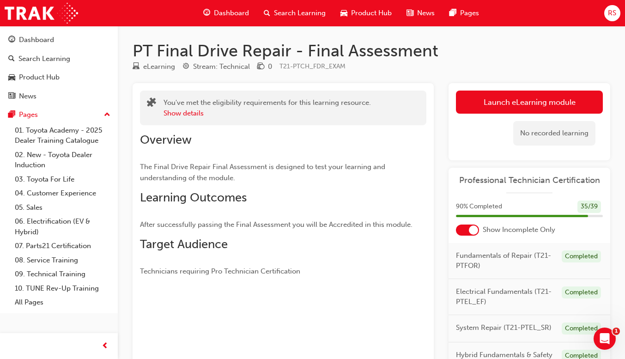
click at [548, 103] on link "Launch eLearning module" at bounding box center [529, 102] width 147 height 23
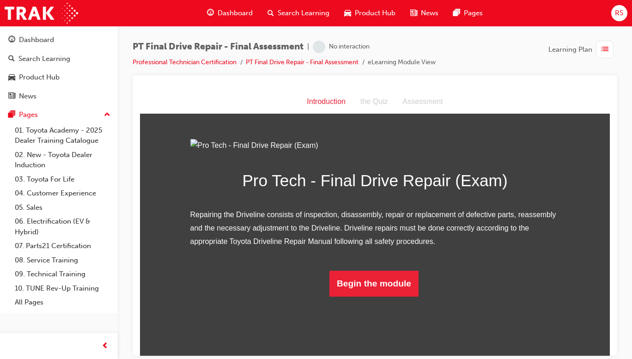
scroll to position [42, 0]
click at [389, 296] on button "Begin the module" at bounding box center [373, 283] width 89 height 26
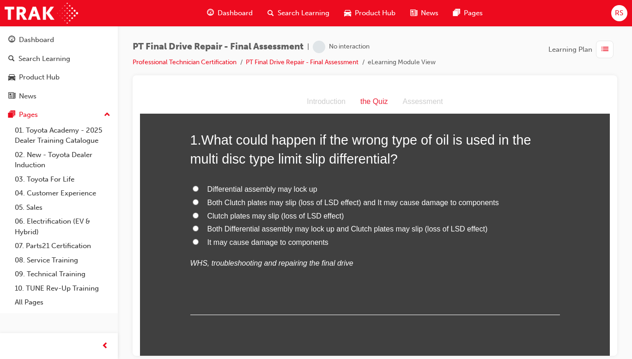
scroll to position [0, 0]
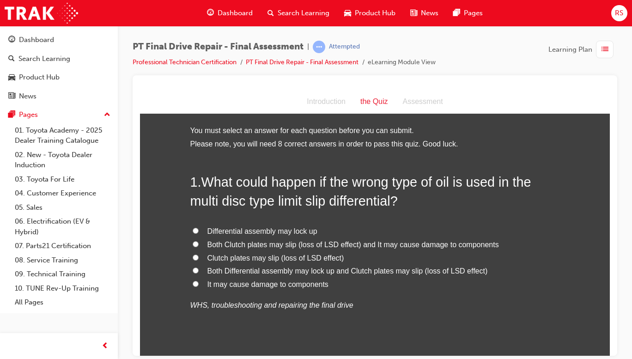
click at [406, 281] on label "It may cause damage to components" at bounding box center [375, 284] width 370 height 13
click at [199, 281] on input "It may cause damage to components" at bounding box center [196, 283] width 6 height 6
radio input "true"
click at [424, 267] on span "Both Differential assembly may lock up and Clutch plates may slip (loss of LSD …" at bounding box center [347, 271] width 280 height 8
click at [199, 267] on input "Both Differential assembly may lock up and Clutch plates may slip (loss of LSD …" at bounding box center [196, 270] width 6 height 6
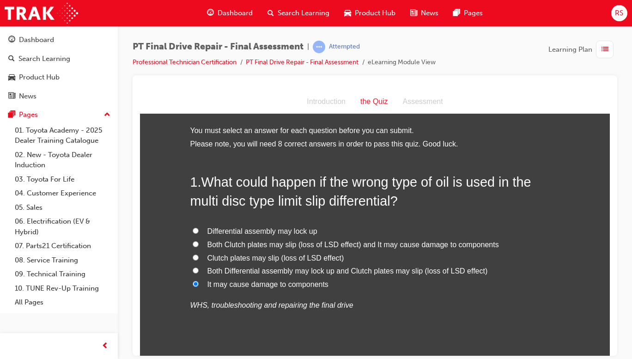
radio input "true"
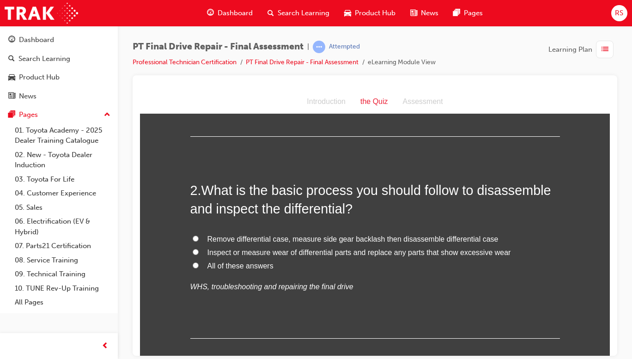
scroll to position [221, 0]
click at [246, 268] on span "All of these answers" at bounding box center [240, 265] width 66 height 8
click at [199, 267] on input "All of these answers" at bounding box center [196, 264] width 6 height 6
radio input "true"
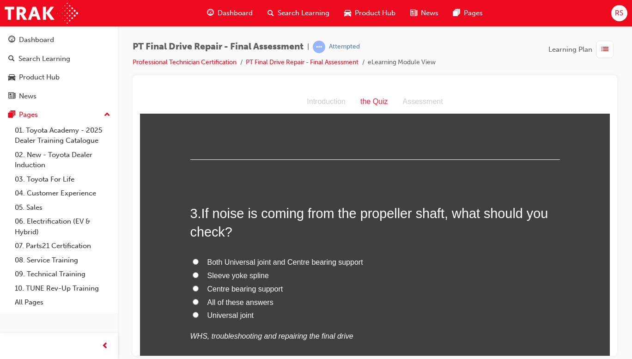
scroll to position [397, 0]
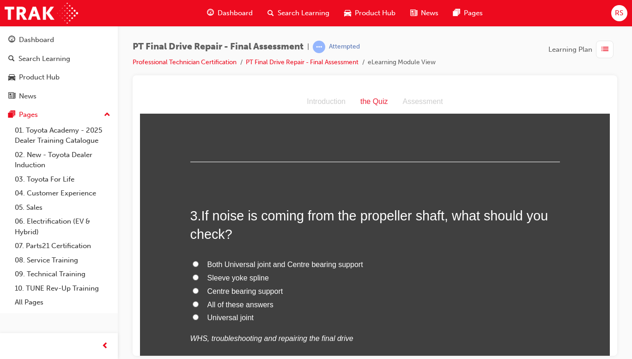
click at [260, 311] on label "Universal joint" at bounding box center [375, 317] width 370 height 13
click at [199, 314] on input "Universal joint" at bounding box center [196, 317] width 6 height 6
radio input "true"
click at [254, 306] on span "All of these answers" at bounding box center [240, 304] width 66 height 8
click at [199, 306] on input "All of these answers" at bounding box center [196, 304] width 6 height 6
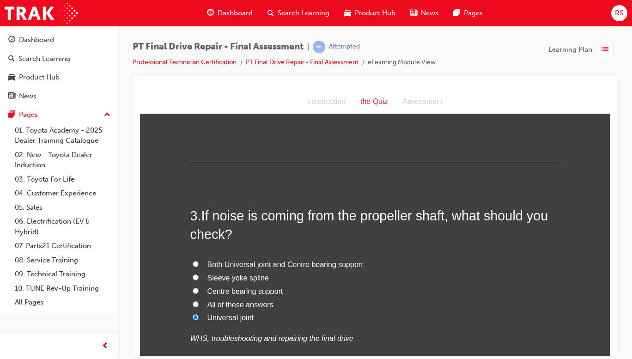
radio input "true"
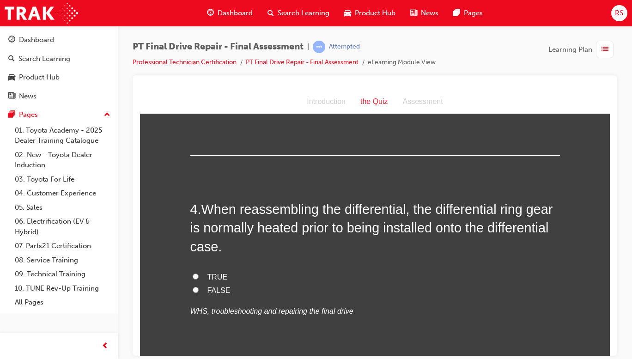
scroll to position [632, 0]
click at [194, 275] on input "TRUE" at bounding box center [196, 276] width 6 height 6
radio input "true"
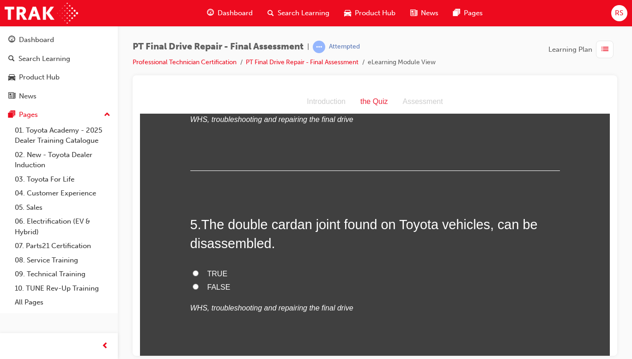
scroll to position [824, 0]
click at [213, 273] on span "TRUE" at bounding box center [217, 273] width 20 height 8
click at [199, 273] on input "TRUE" at bounding box center [196, 272] width 6 height 6
radio input "true"
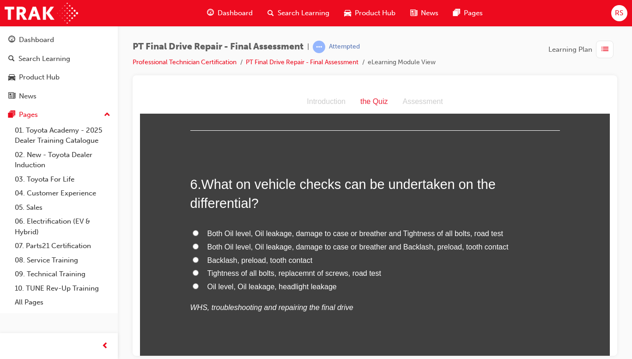
scroll to position [1052, 0]
click at [476, 232] on span "Both Oil level, Oil leakage, damage to case or breather and Tightness of all bo…" at bounding box center [355, 233] width 296 height 8
click at [199, 232] on input "Both Oil level, Oil leakage, damage to case or breather and Tightness of all bo…" at bounding box center [196, 232] width 6 height 6
radio input "true"
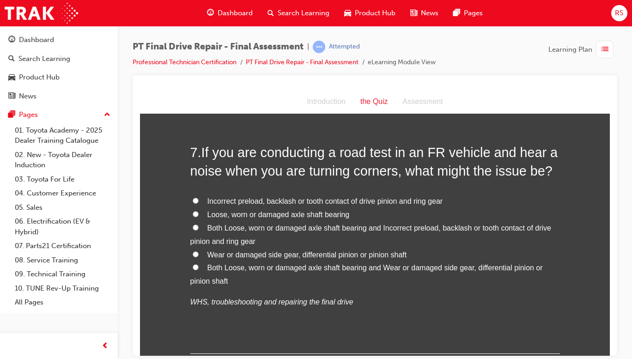
scroll to position [1313, 0]
click at [314, 257] on span "Wear or damaged side gear, differential pinion or pinion shaft" at bounding box center [307, 254] width 200 height 8
click at [199, 256] on input "Wear or damaged side gear, differential pinion or pinion shaft" at bounding box center [196, 253] width 6 height 6
radio input "true"
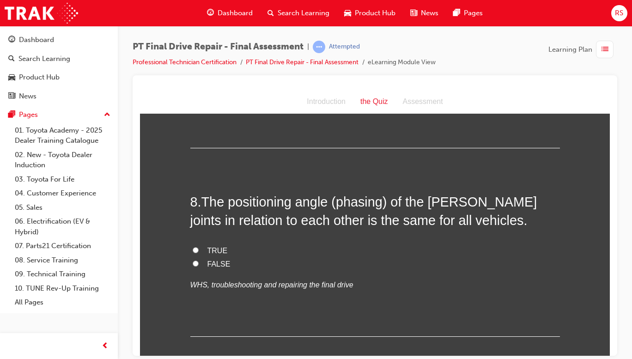
scroll to position [1517, 0]
click at [214, 268] on span "FALSE" at bounding box center [218, 264] width 23 height 8
click at [199, 267] on input "FALSE" at bounding box center [196, 264] width 6 height 6
radio input "true"
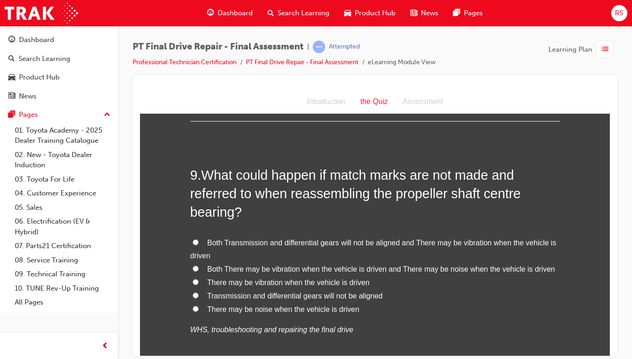
scroll to position [1736, 0]
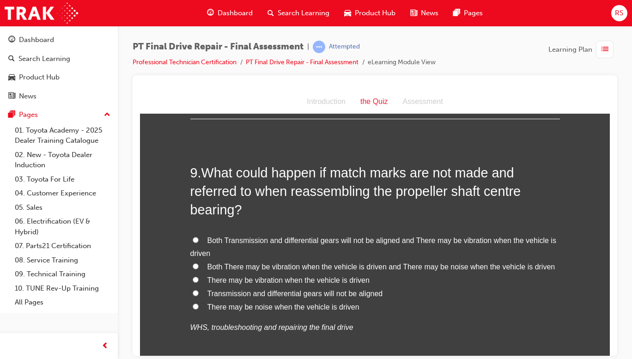
click at [427, 264] on span "Both There may be vibration when the vehicle is driven and There may be noise w…" at bounding box center [381, 266] width 348 height 8
click at [199, 264] on input "Both There may be vibration when the vehicle is driven and There may be noise w…" at bounding box center [196, 266] width 6 height 6
radio input "true"
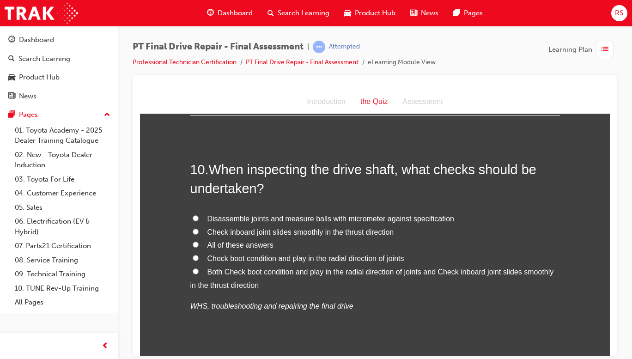
scroll to position [2008, 0]
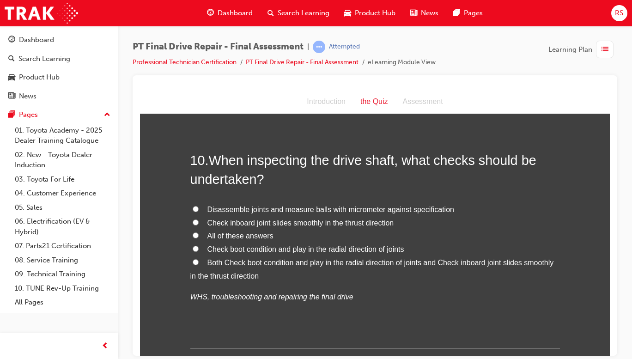
click at [256, 238] on span "All of these answers" at bounding box center [240, 235] width 66 height 8
click at [199, 238] on input "All of these answers" at bounding box center [196, 235] width 6 height 6
radio input "true"
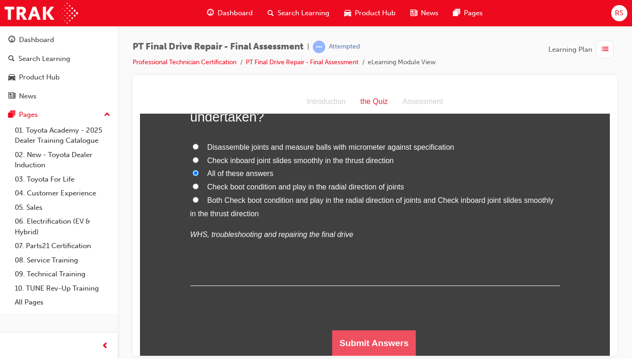
click at [363, 346] on button "Submit Answers" at bounding box center [374, 343] width 84 height 26
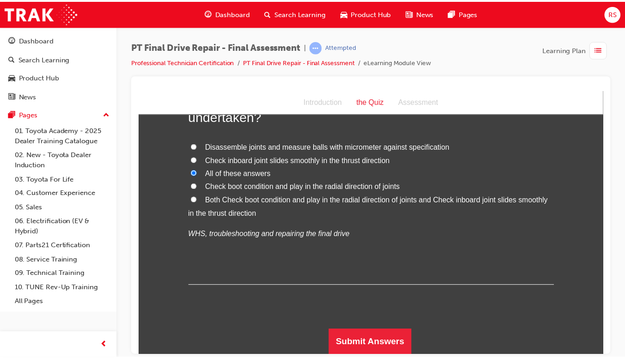
scroll to position [0, 0]
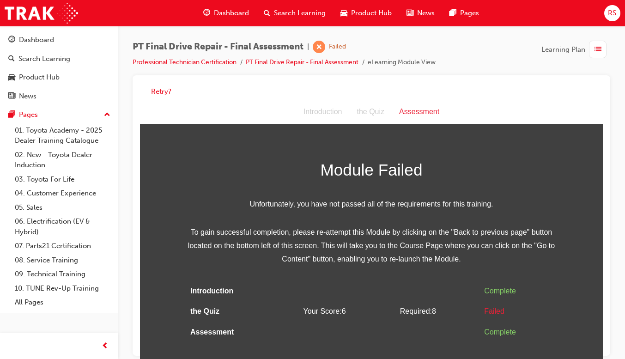
click at [468, 267] on div "Module Failed Unfortunately, you have not passed all of the requirements for th…" at bounding box center [372, 250] width 370 height 186
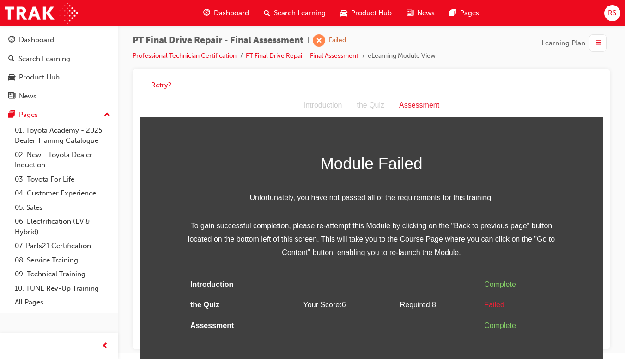
click at [427, 226] on span "To gain successful completion, please re-attempt this Module by clicking on the…" at bounding box center [372, 239] width 370 height 40
click at [309, 14] on span "Search Learning" at bounding box center [300, 13] width 52 height 11
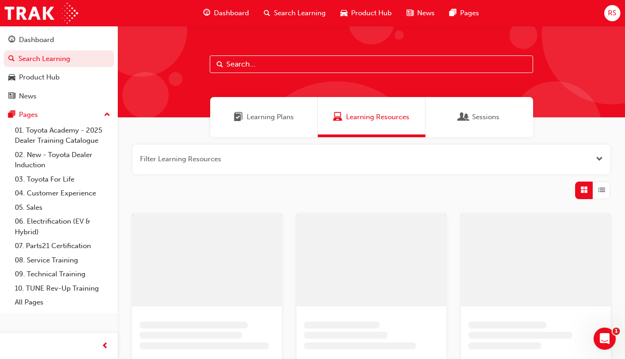
click at [247, 10] on span "Dashboard" at bounding box center [231, 13] width 35 height 11
